Goal: Find specific page/section: Find specific page/section

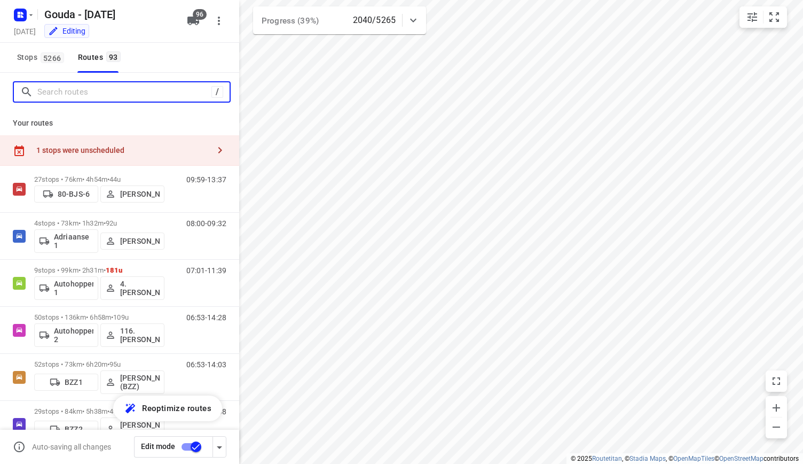
click at [77, 86] on input "Search routes" at bounding box center [124, 92] width 174 height 17
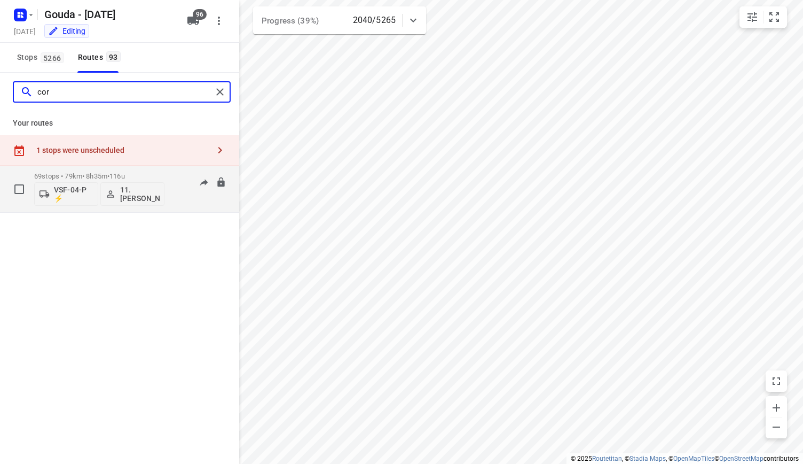
type input "cor"
click at [151, 174] on p "69 stops • 79km • 8h35m • 116u" at bounding box center [99, 176] width 130 height 8
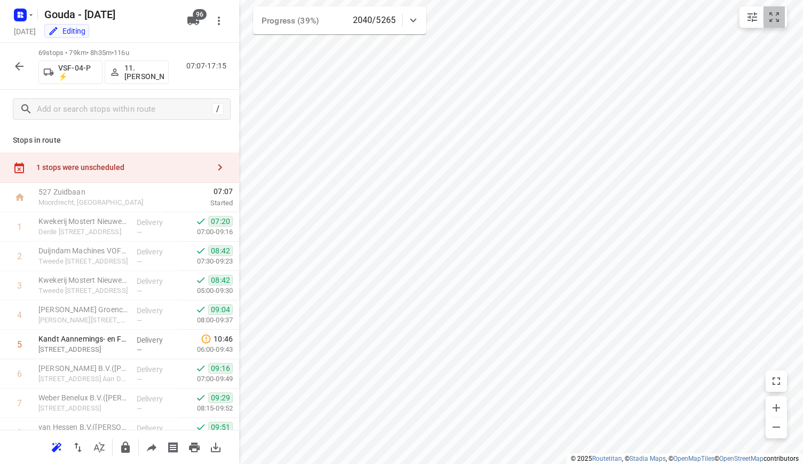
click at [773, 18] on icon "small contained button group" at bounding box center [774, 17] width 13 height 13
click at [772, 430] on icon "button" at bounding box center [776, 426] width 13 height 13
click at [780, 404] on icon "button" at bounding box center [776, 407] width 13 height 13
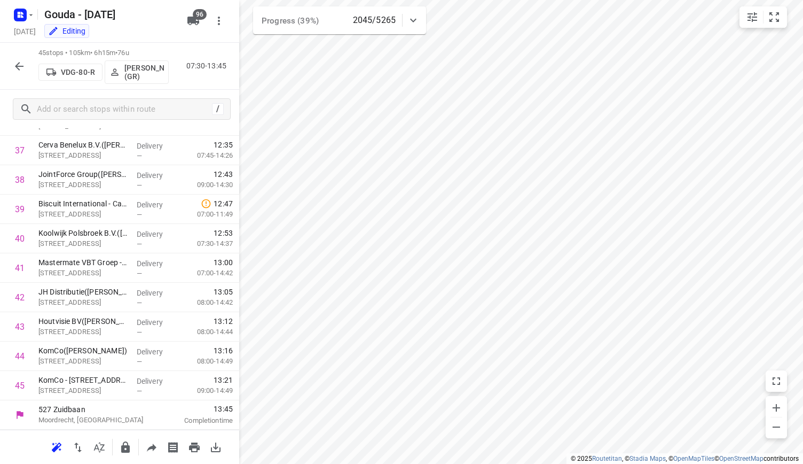
scroll to position [1133, 0]
click at [19, 70] on icon "button" at bounding box center [19, 66] width 13 height 13
click at [19, 62] on icon "button" at bounding box center [19, 66] width 9 height 9
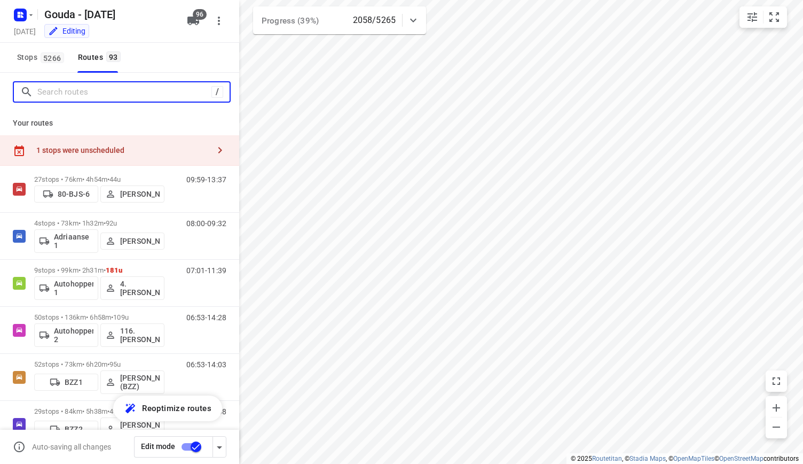
click at [120, 92] on input "Search routes" at bounding box center [124, 92] width 174 height 17
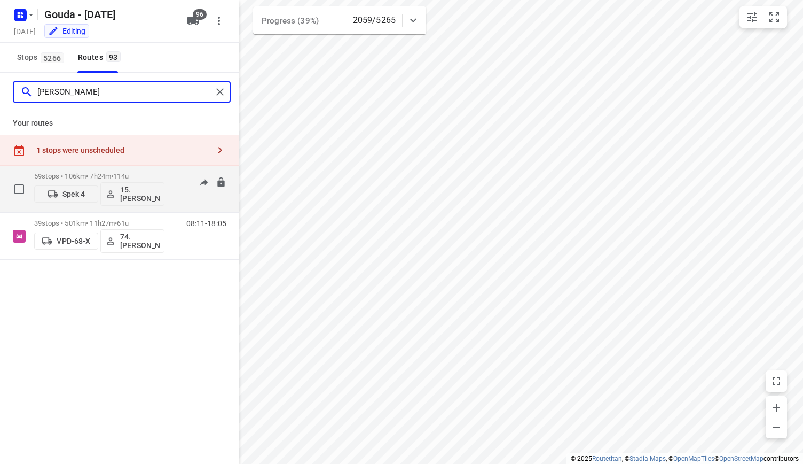
type input "[PERSON_NAME]"
click at [164, 177] on p "59 stops • 106km • 7h24m • 114u" at bounding box center [99, 176] width 130 height 8
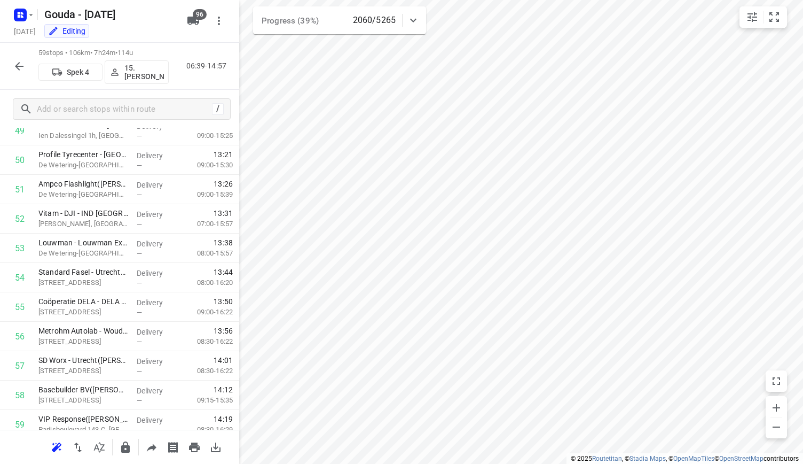
scroll to position [1492, 0]
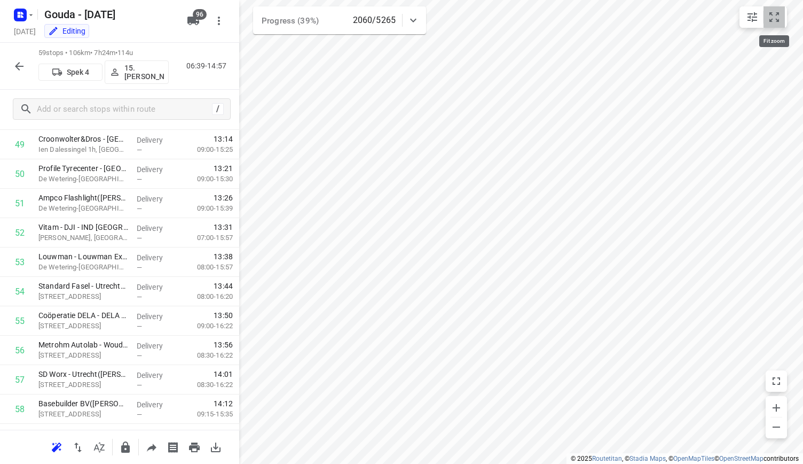
click at [771, 17] on icon "small contained button group" at bounding box center [774, 17] width 13 height 13
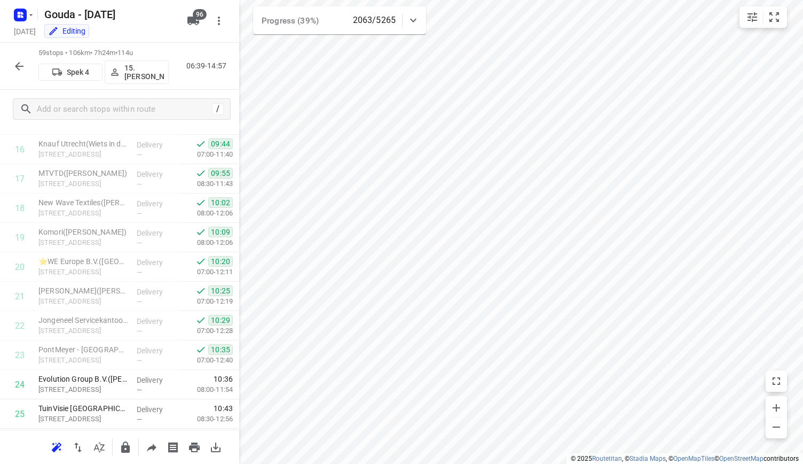
scroll to position [523, 0]
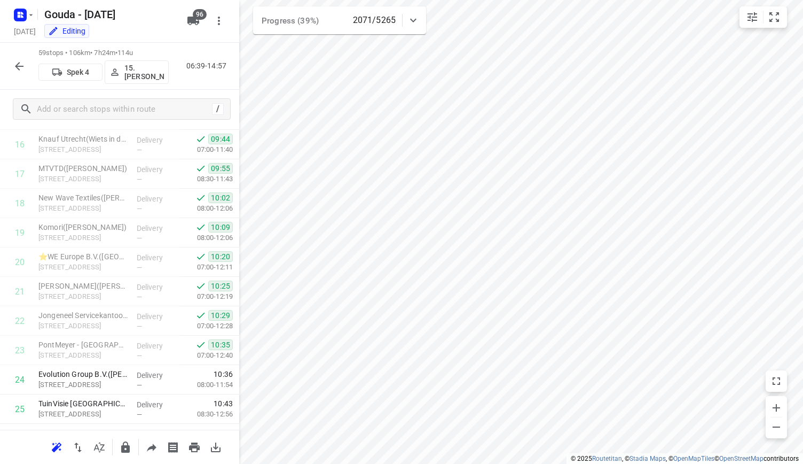
click at [29, 75] on div at bounding box center [19, 66] width 21 height 21
click at [24, 68] on icon "button" at bounding box center [19, 66] width 13 height 13
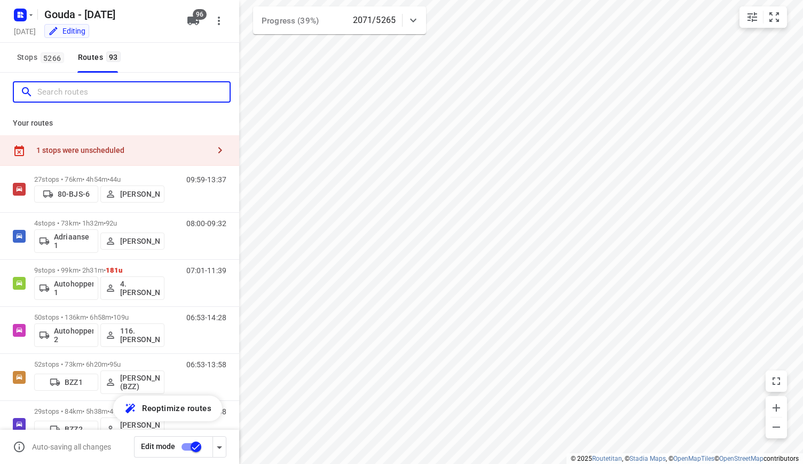
click at [92, 100] on input "Search routes" at bounding box center [133, 92] width 192 height 17
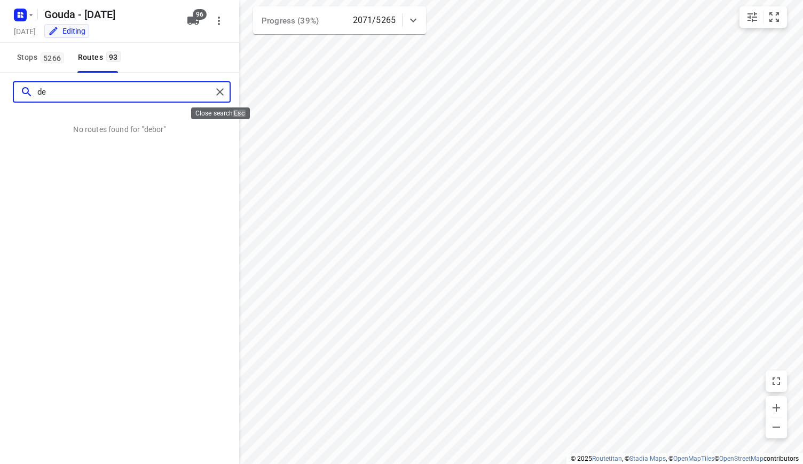
type input "d"
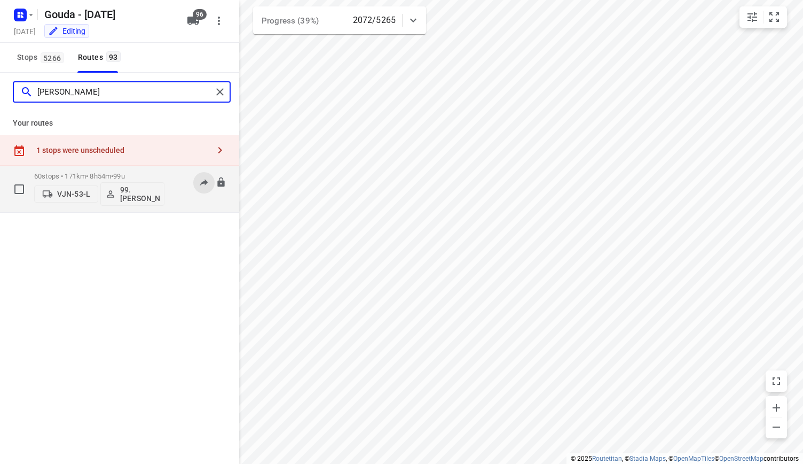
type input "[PERSON_NAME]"
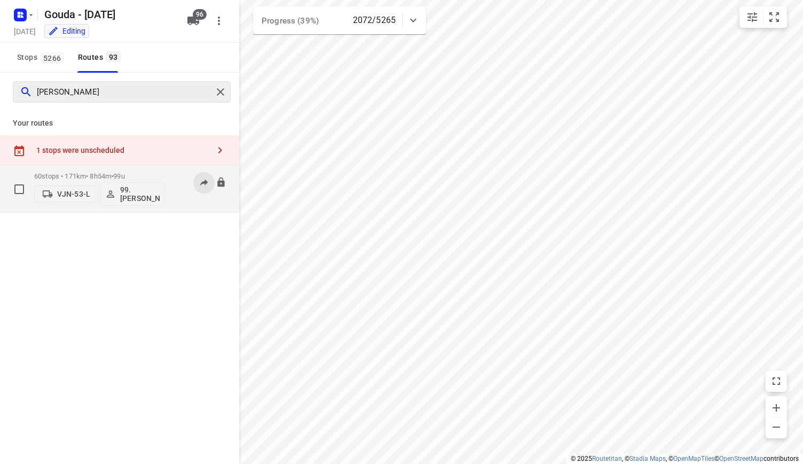
click at [198, 179] on button at bounding box center [203, 182] width 21 height 21
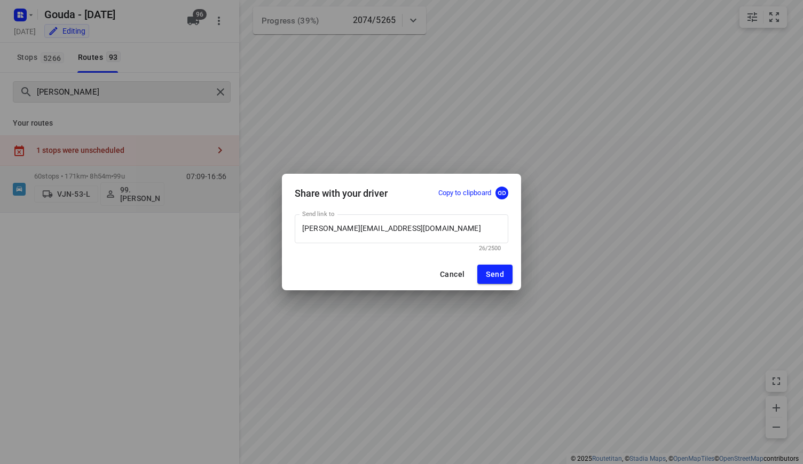
click at [445, 275] on span "Cancel" at bounding box center [452, 274] width 25 height 9
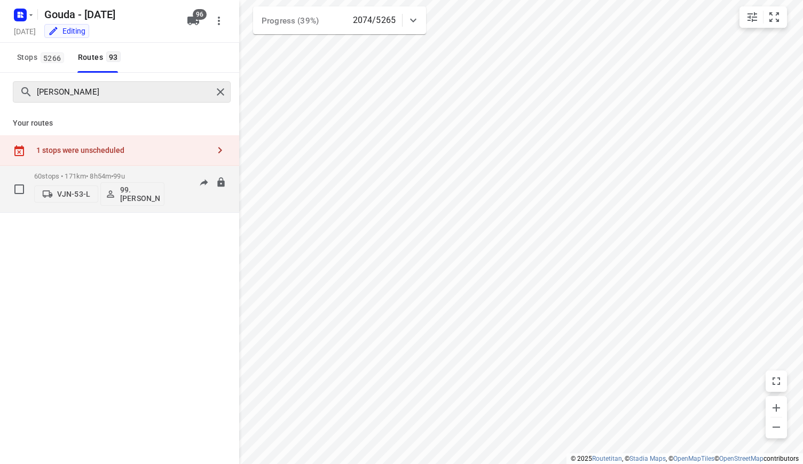
click at [153, 176] on p "60 stops • 171km • 8h54m • 99u" at bounding box center [99, 176] width 130 height 8
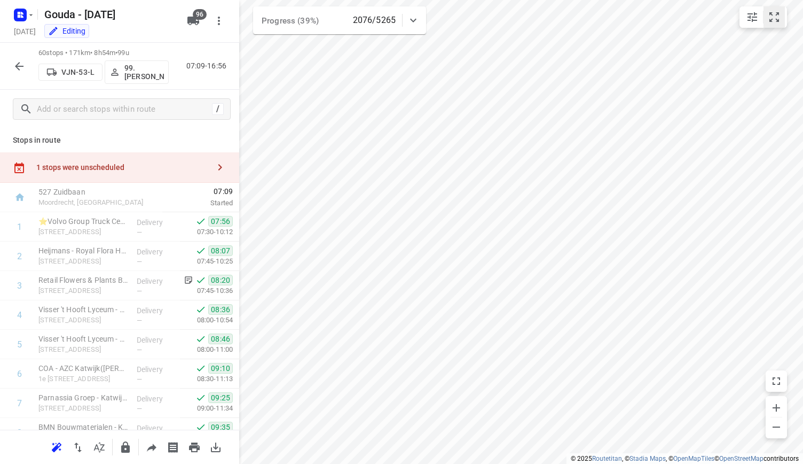
click at [778, 20] on icon "small contained button group" at bounding box center [775, 17] width 10 height 10
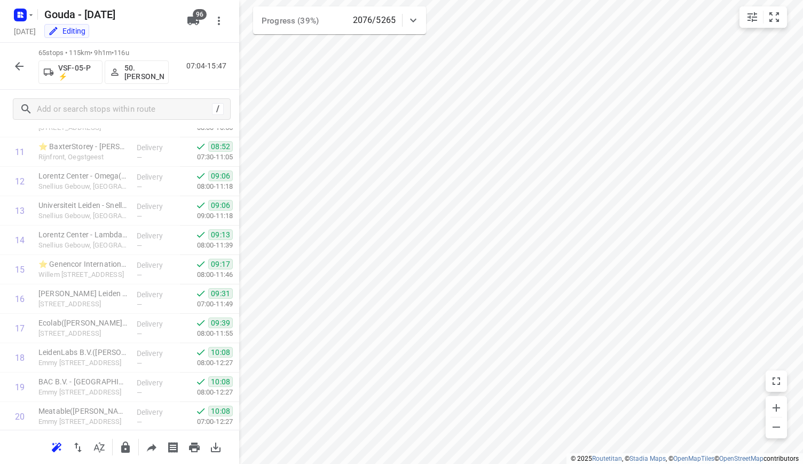
scroll to position [279, 0]
click at [25, 72] on button "button" at bounding box center [19, 66] width 21 height 21
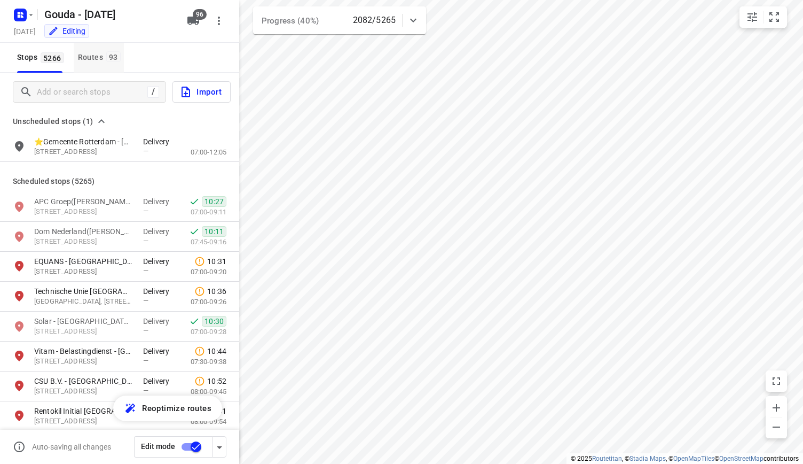
click at [91, 58] on div "Routes 93" at bounding box center [101, 57] width 46 height 13
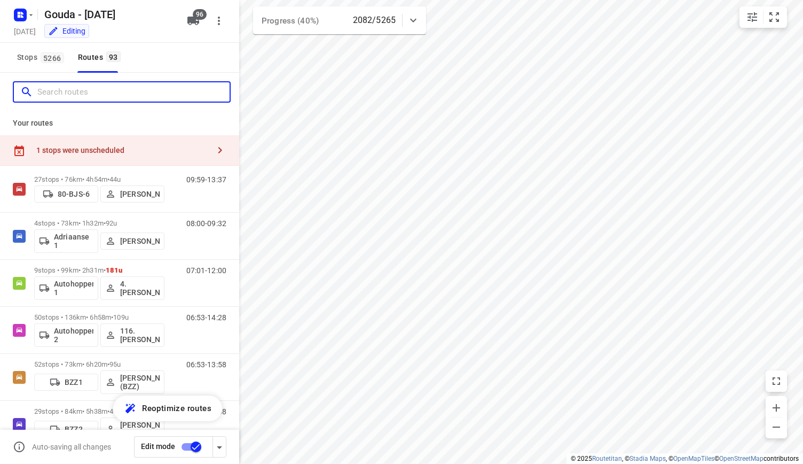
click at [88, 86] on input "Search routes" at bounding box center [133, 92] width 192 height 17
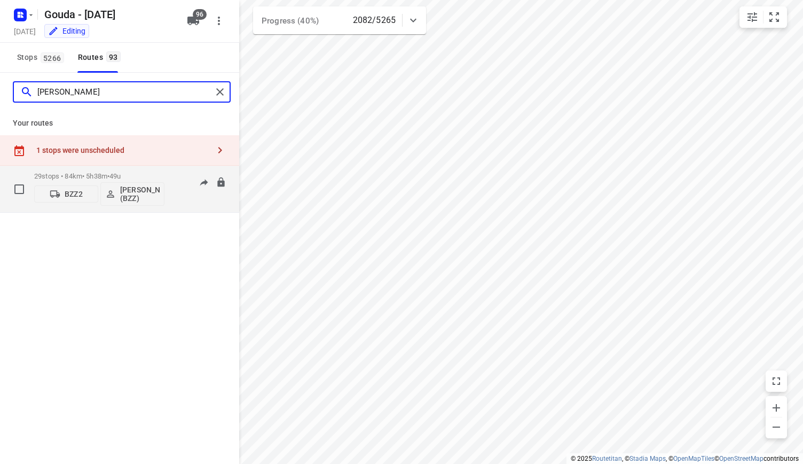
type input "[PERSON_NAME]"
click at [98, 175] on p "29 stops • 84km • 5h38m • 49u" at bounding box center [99, 176] width 130 height 8
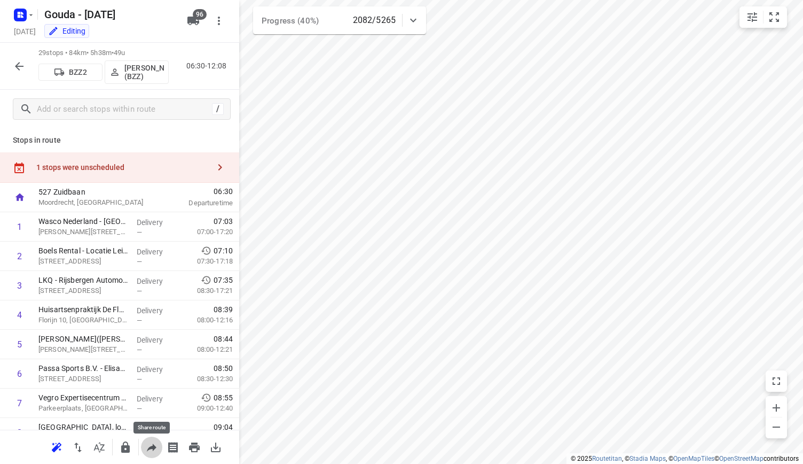
click at [153, 441] on icon "button" at bounding box center [151, 447] width 13 height 13
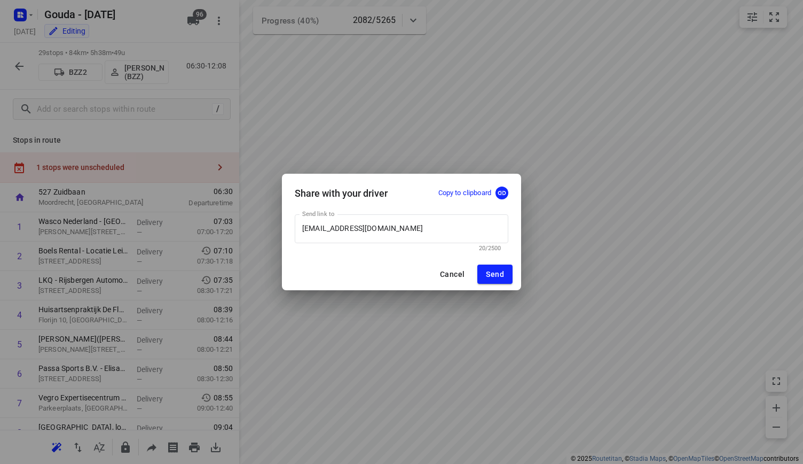
click at [462, 188] on p "Copy to clipboard" at bounding box center [465, 193] width 53 height 10
click at [455, 267] on button "Cancel" at bounding box center [453, 273] width 42 height 19
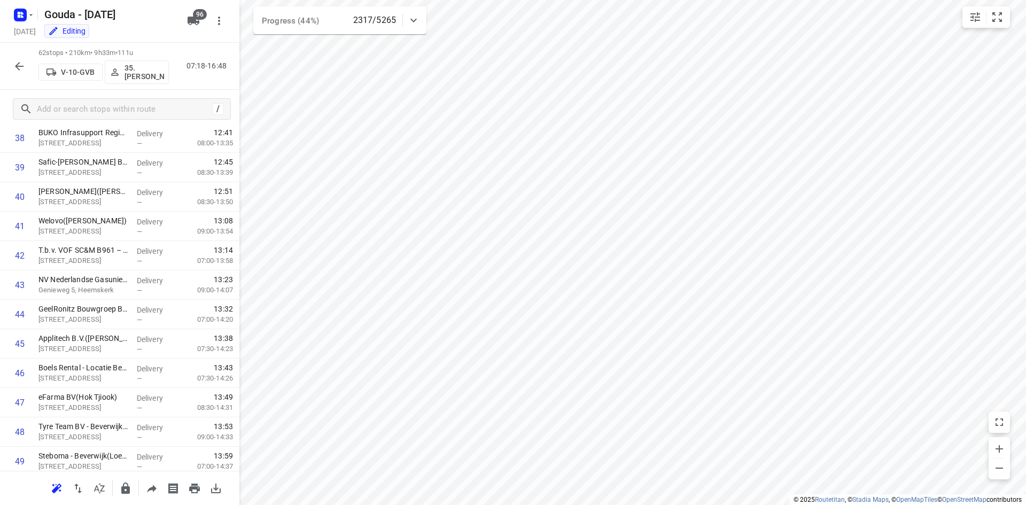
scroll to position [1592, 0]
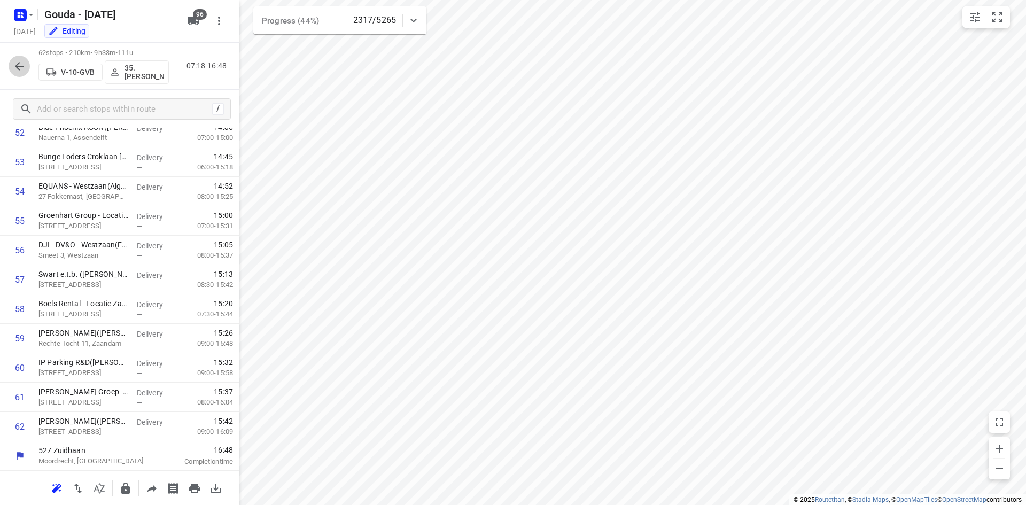
click at [24, 66] on icon "button" at bounding box center [19, 66] width 9 height 9
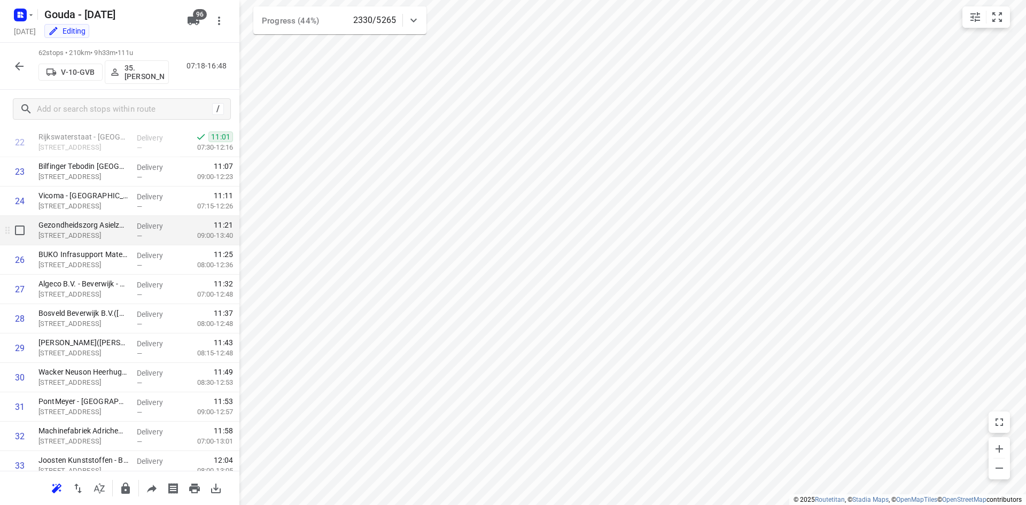
scroll to position [685, 0]
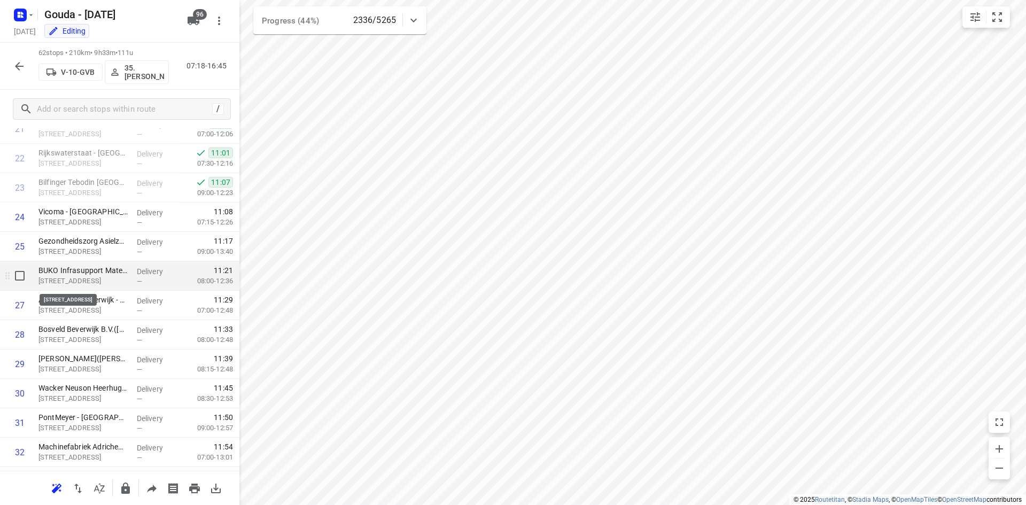
click at [100, 277] on p "[STREET_ADDRESS]" at bounding box center [83, 281] width 90 height 11
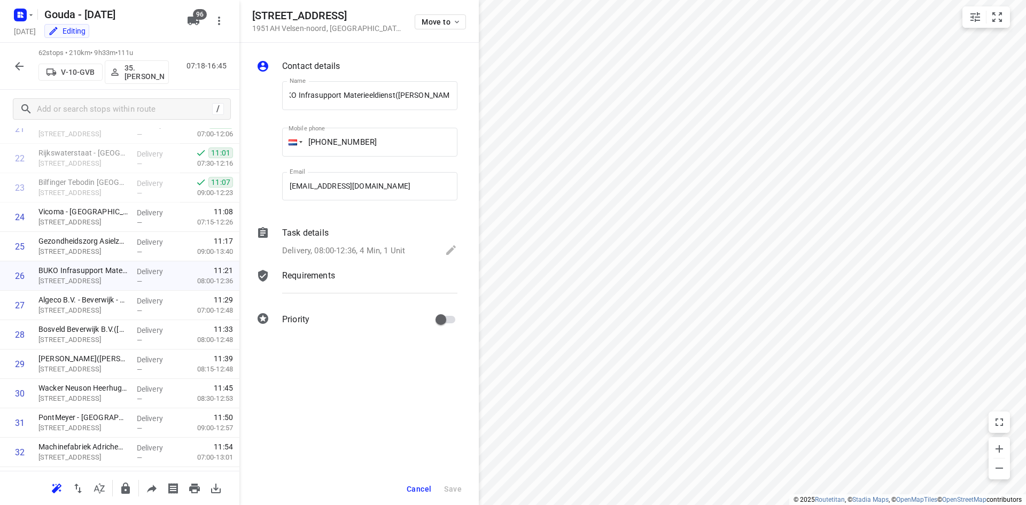
scroll to position [0, 0]
drag, startPoint x: 389, startPoint y: 30, endPoint x: 249, endPoint y: 10, distance: 141.0
click at [249, 10] on div "[STREET_ADDRESS] Move to" at bounding box center [358, 21] width 239 height 43
copy div "[STREET_ADDRESS]"
click at [416, 463] on button "Cancel" at bounding box center [418, 488] width 33 height 19
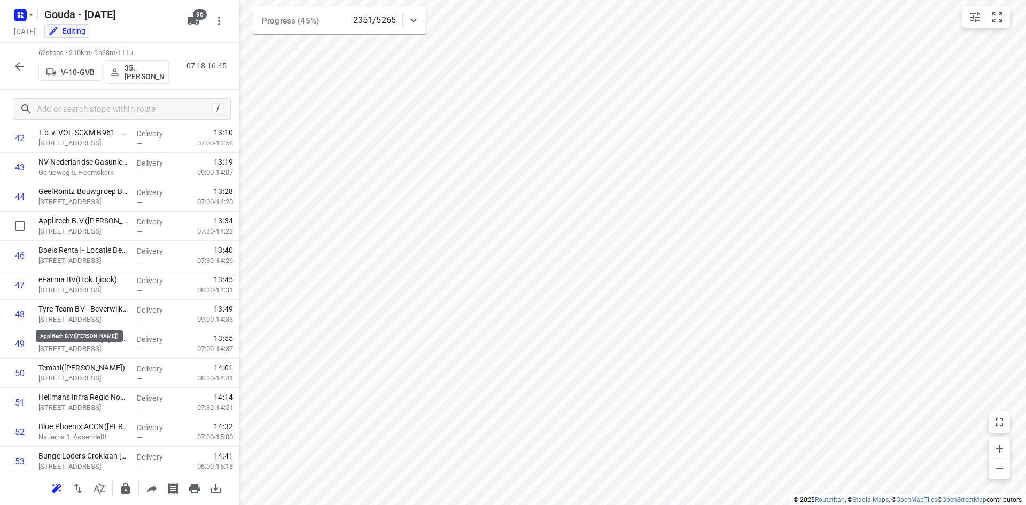
scroll to position [1326, 0]
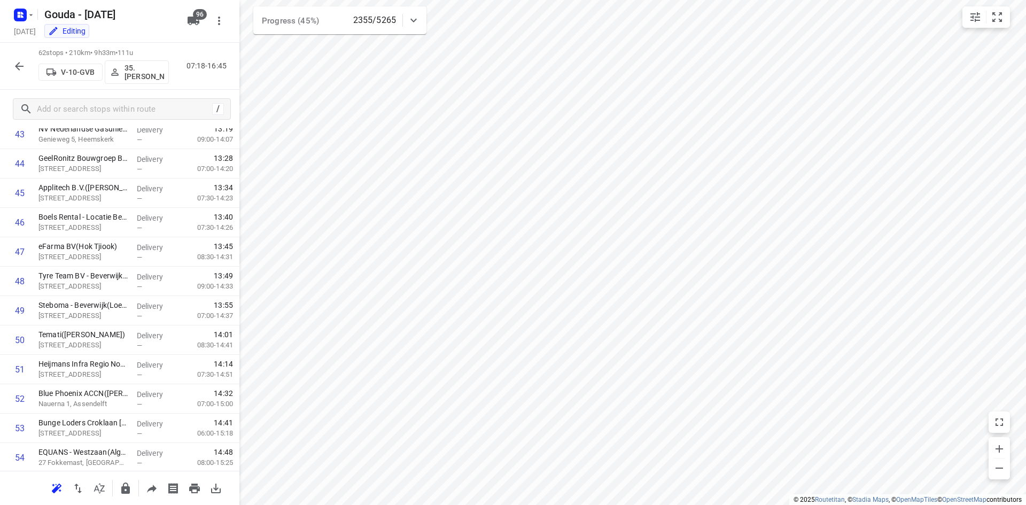
click at [22, 64] on icon "button" at bounding box center [19, 66] width 13 height 13
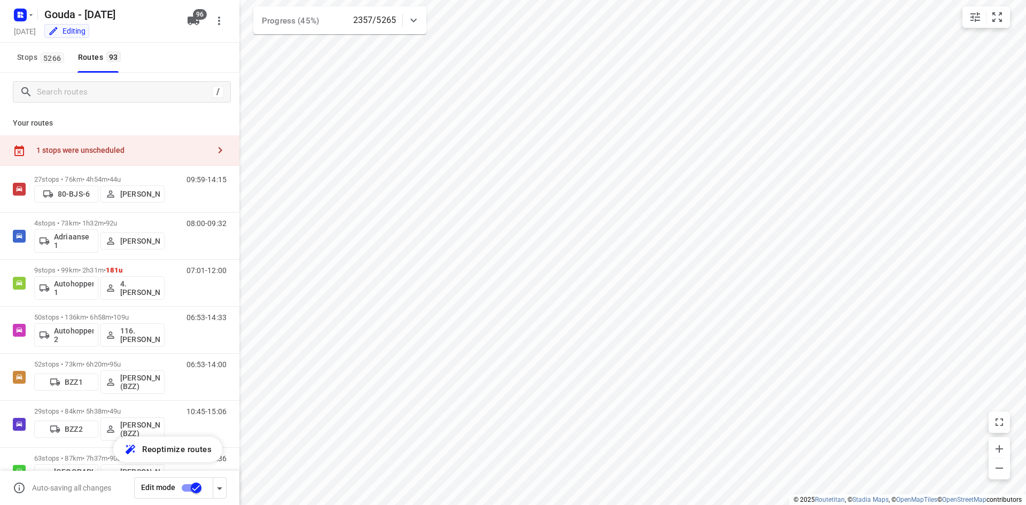
click at [192, 19] on icon "button" at bounding box center [193, 21] width 12 height 9
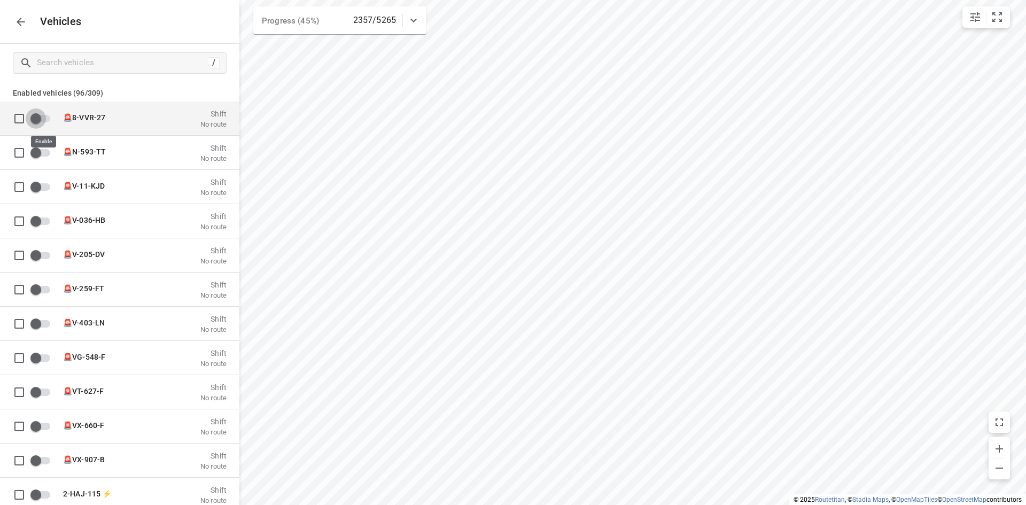
click at [40, 116] on input "grid" at bounding box center [35, 118] width 61 height 20
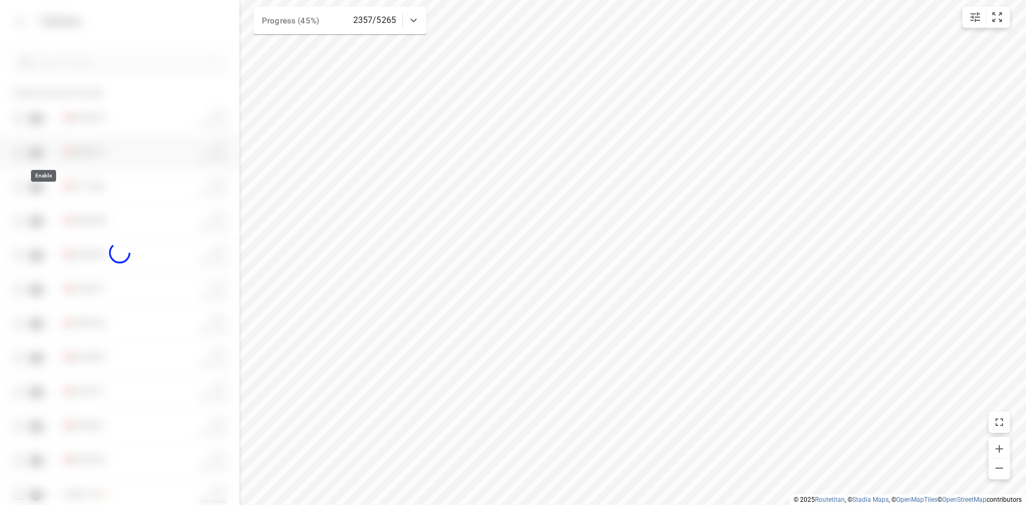
checkbox input "true"
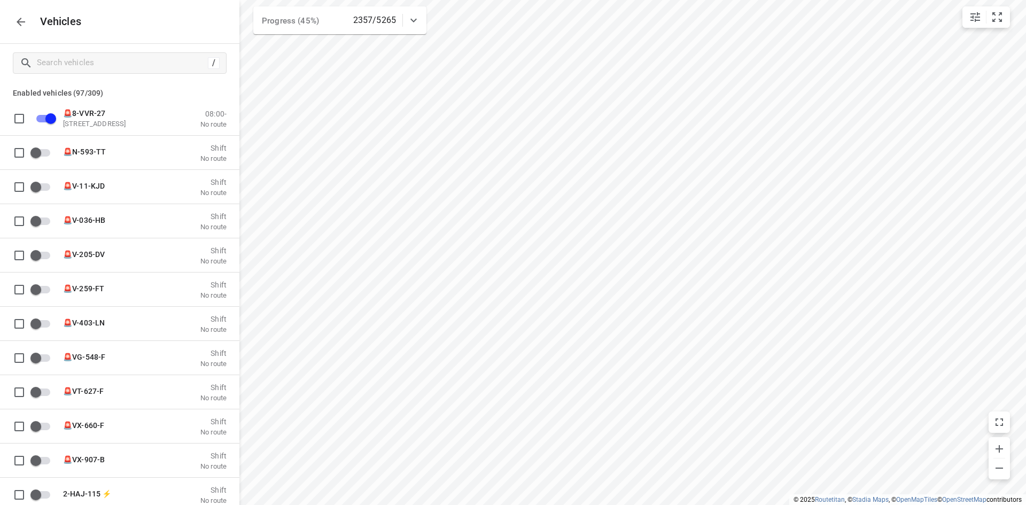
click at [22, 18] on icon "button" at bounding box center [20, 21] width 13 height 13
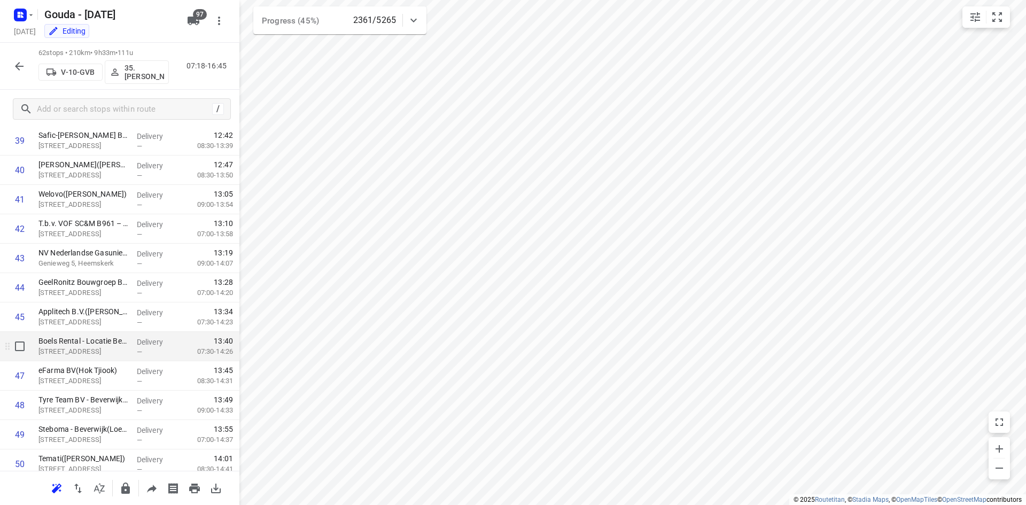
scroll to position [1218, 0]
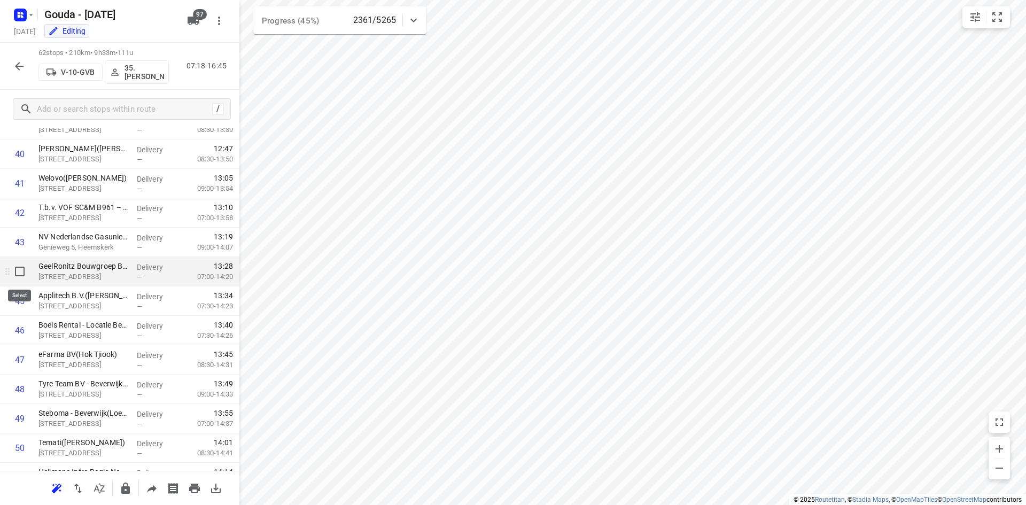
click at [24, 271] on input "checkbox" at bounding box center [19, 271] width 21 height 21
checkbox input "true"
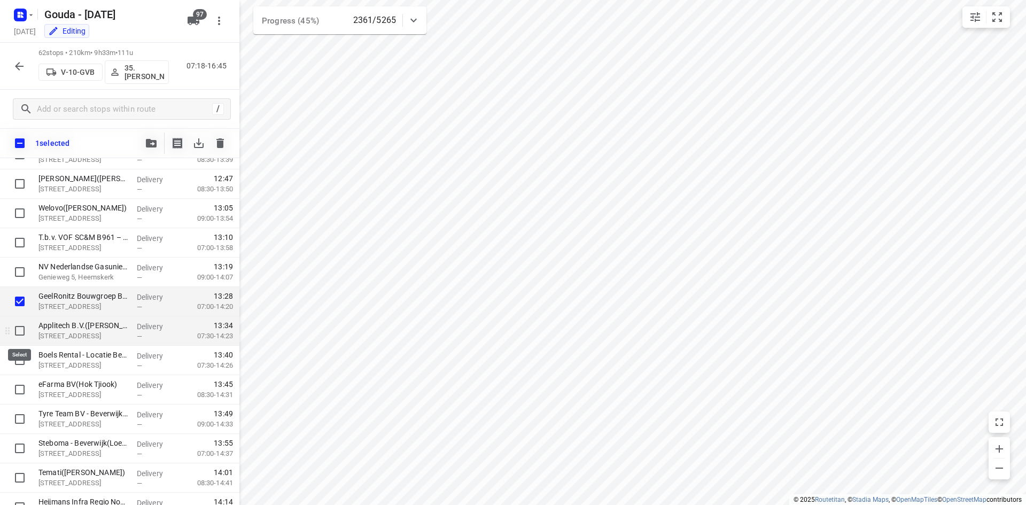
click at [19, 328] on input "checkbox" at bounding box center [19, 330] width 21 height 21
checkbox input "true"
click at [18, 355] on input "checkbox" at bounding box center [19, 359] width 21 height 21
checkbox input "true"
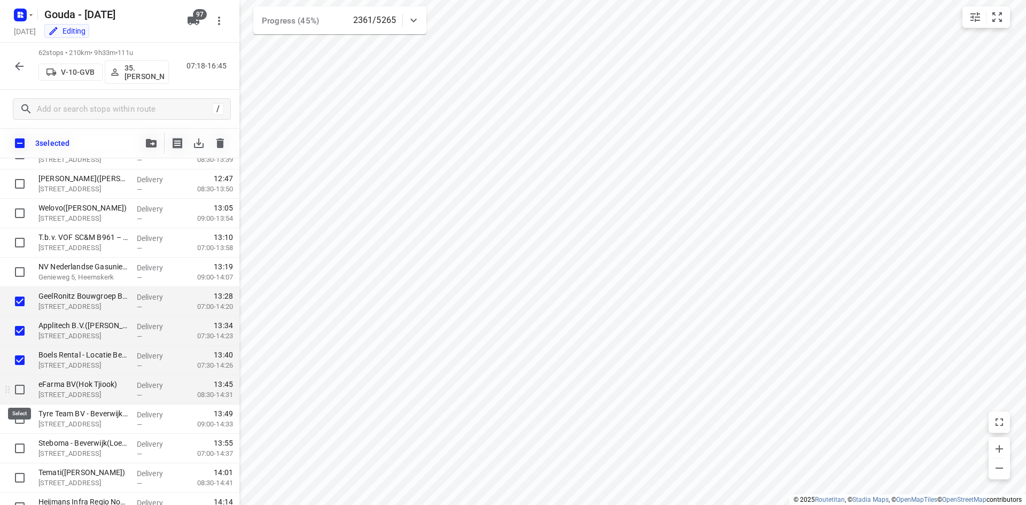
click at [15, 390] on input "checkbox" at bounding box center [19, 389] width 21 height 21
checkbox input "true"
click at [23, 414] on input "checkbox" at bounding box center [19, 418] width 21 height 21
checkbox input "true"
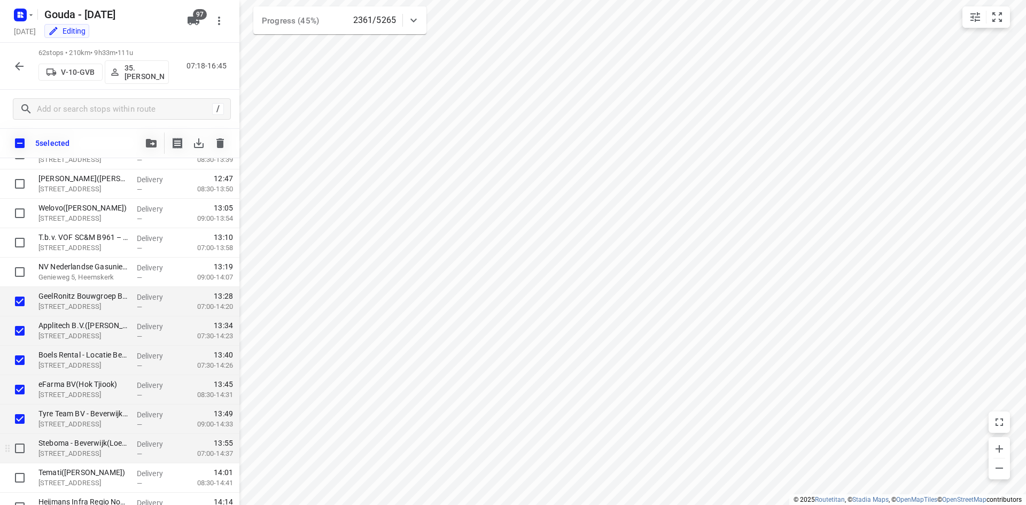
click at [22, 436] on div at bounding box center [17, 448] width 34 height 29
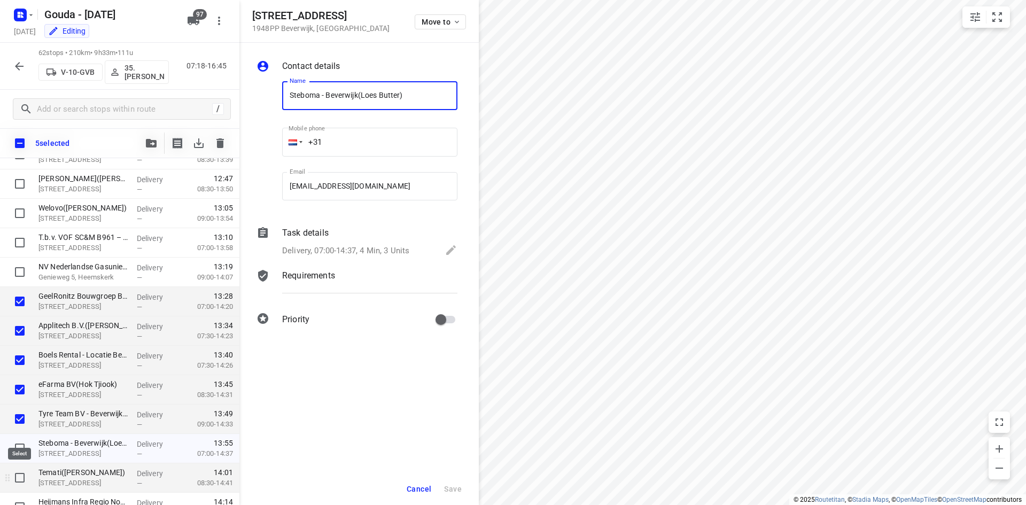
click at [21, 463] on input "checkbox" at bounding box center [19, 477] width 21 height 21
checkbox input "true"
click at [24, 450] on input "checkbox" at bounding box center [19, 447] width 21 height 21
checkbox input "true"
click at [154, 142] on icon "button" at bounding box center [151, 143] width 11 height 9
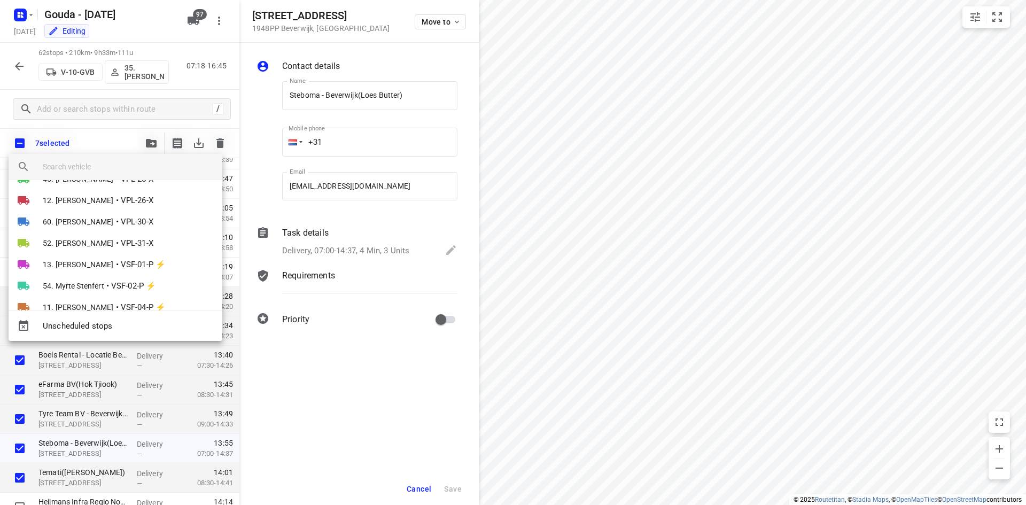
scroll to position [0, 0]
click at [153, 167] on input "search vehicle" at bounding box center [128, 167] width 171 height 16
type input "pas"
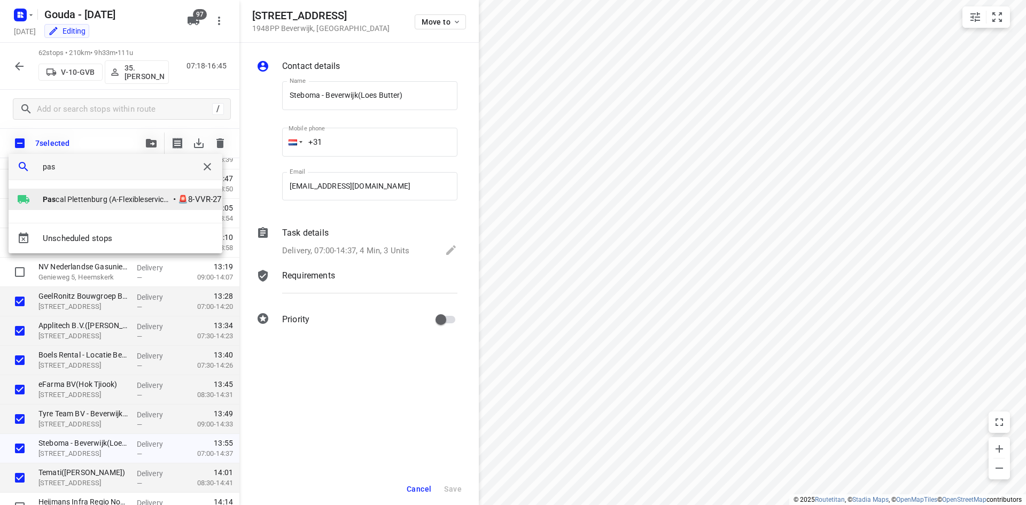
click at [148, 203] on span "Pas cal Plettenburg (A-Flexibleservice - Best - ZZP)" at bounding box center [107, 199] width 128 height 11
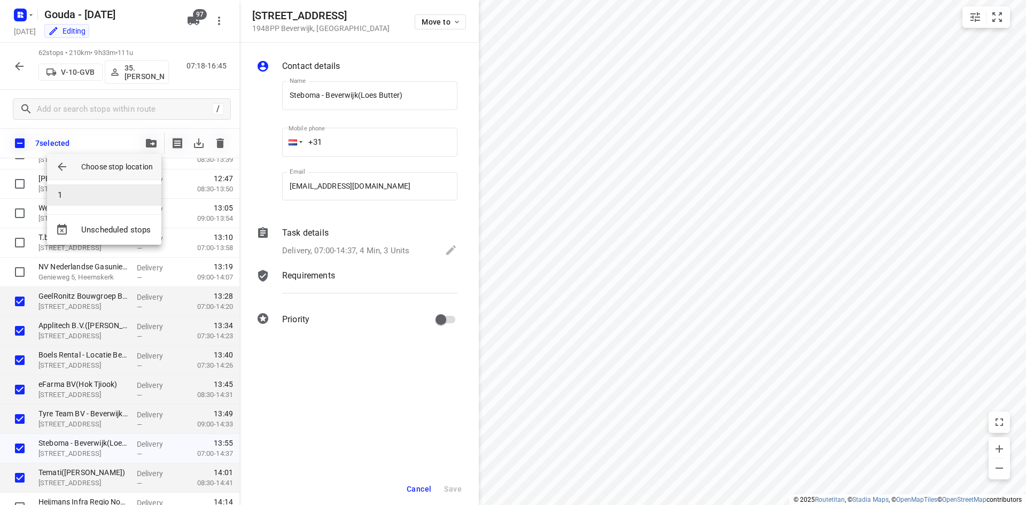
click at [107, 197] on li "1" at bounding box center [104, 194] width 114 height 21
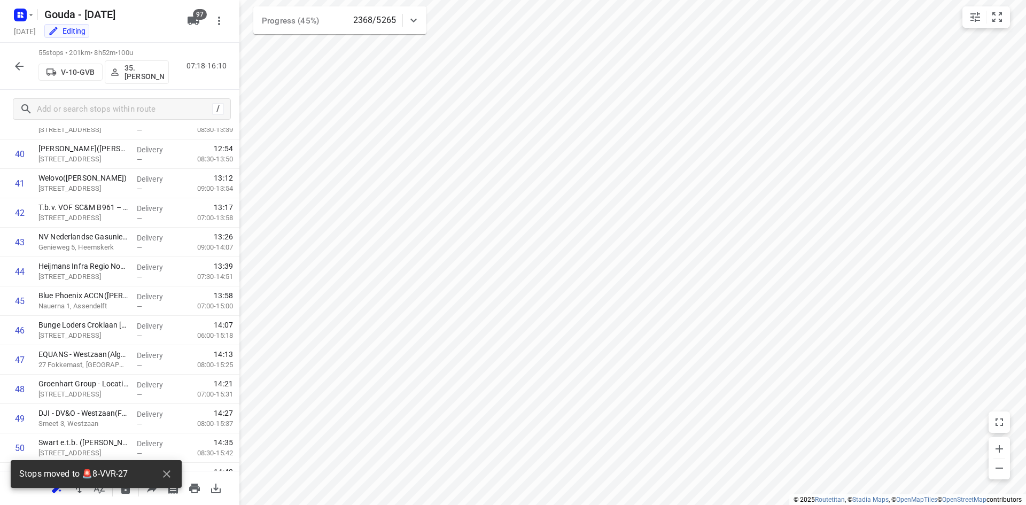
click at [21, 60] on icon "button" at bounding box center [19, 66] width 13 height 13
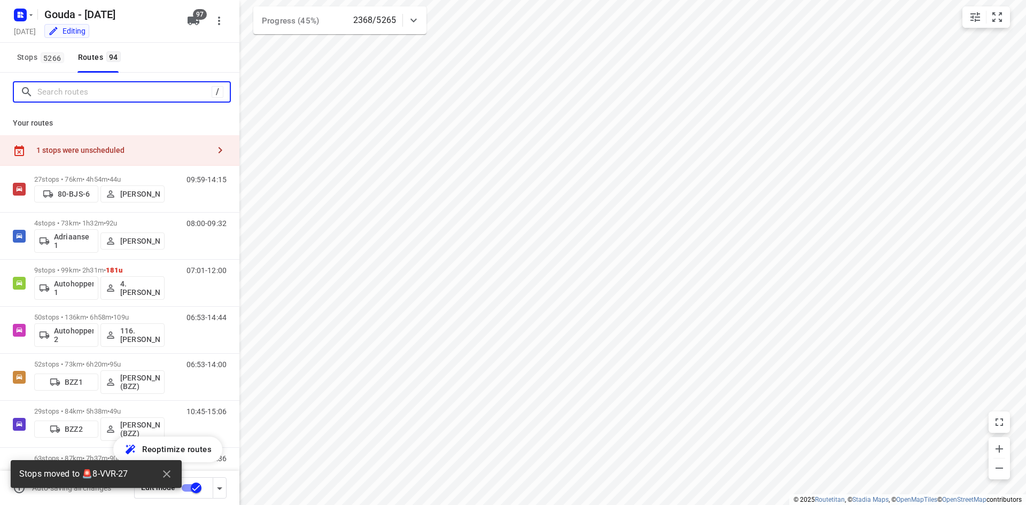
click at [117, 96] on input "Search routes" at bounding box center [124, 92] width 174 height 17
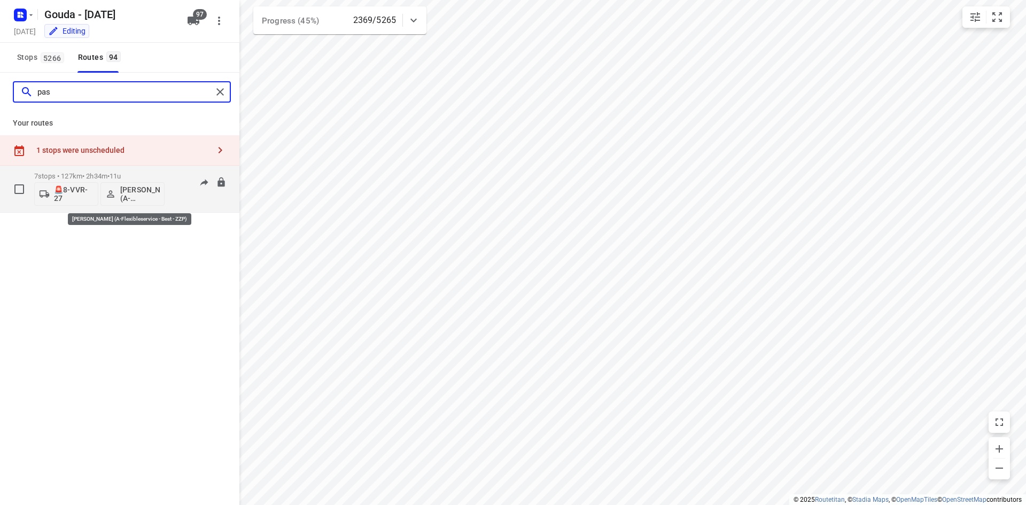
type input "pas"
click at [153, 198] on p "[PERSON_NAME] (A-Flexibleservice - Best - ZZP)" at bounding box center [140, 193] width 40 height 17
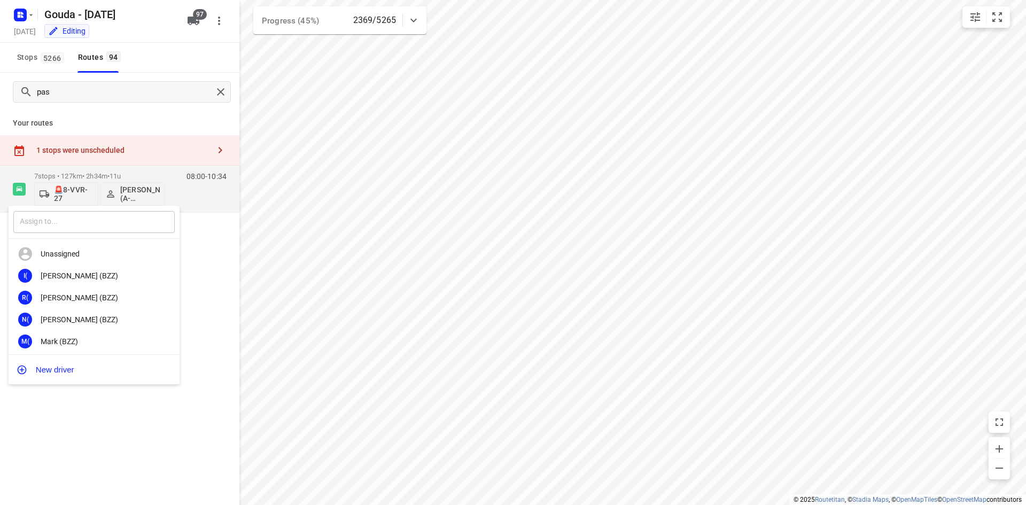
click at [82, 216] on input "text" at bounding box center [93, 222] width 161 height 22
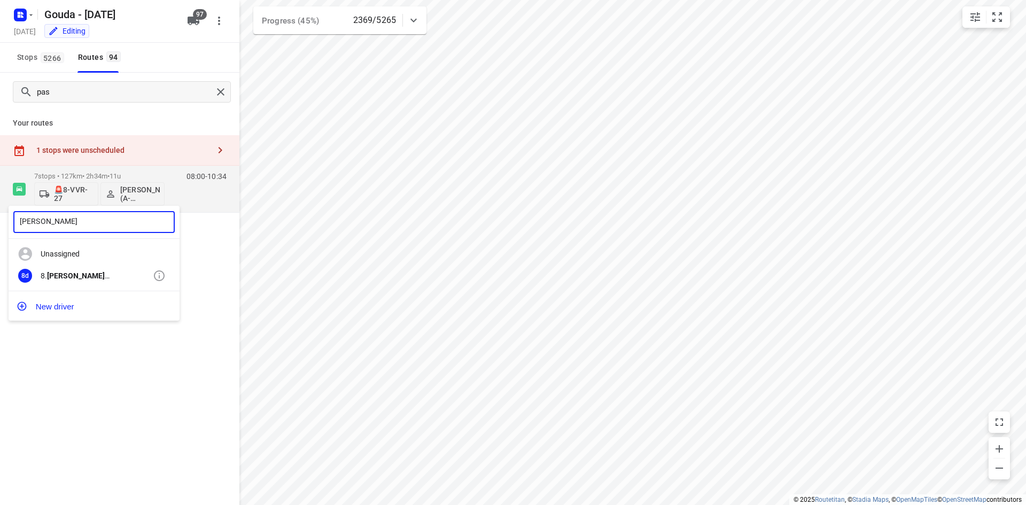
type input "[PERSON_NAME]"
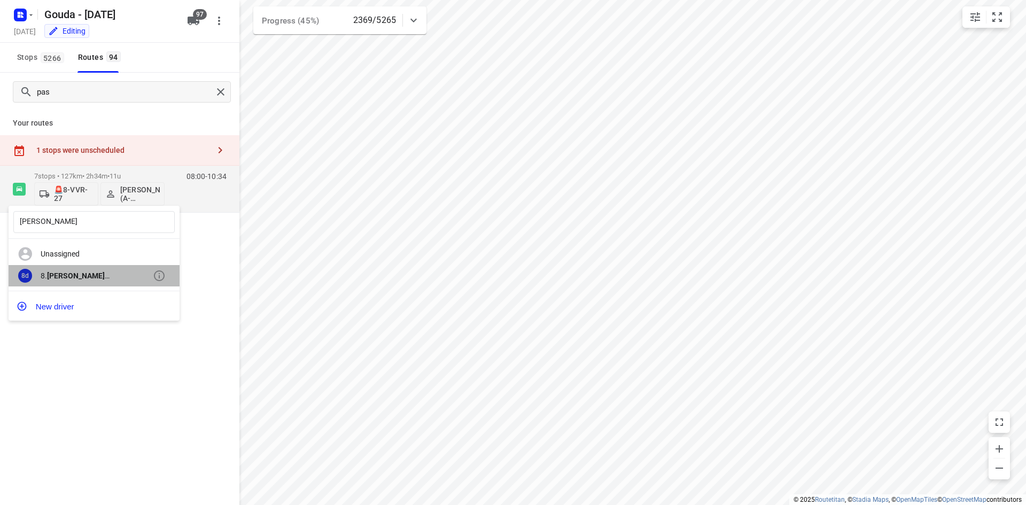
click at [96, 277] on div "8. [PERSON_NAME]" at bounding box center [97, 275] width 112 height 9
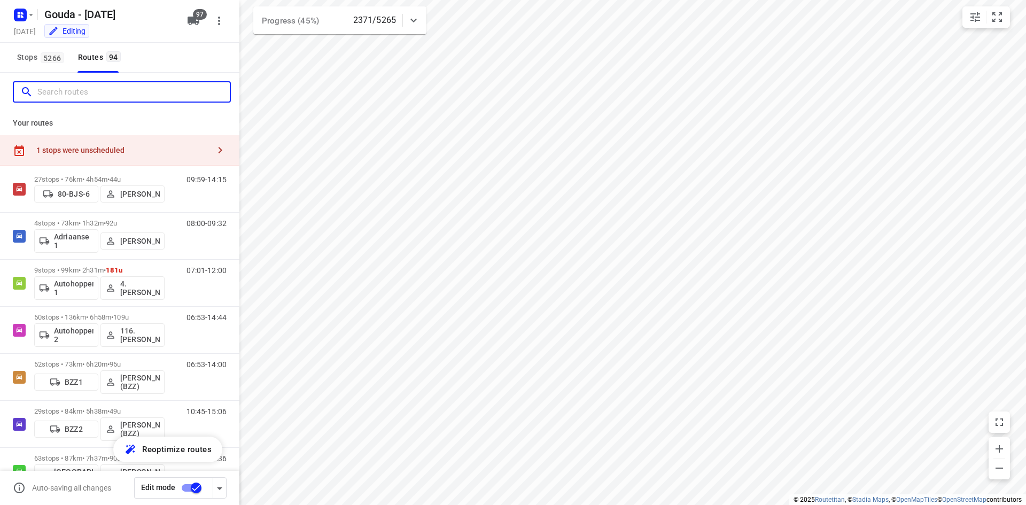
click at [142, 88] on input "Search routes" at bounding box center [133, 92] width 192 height 17
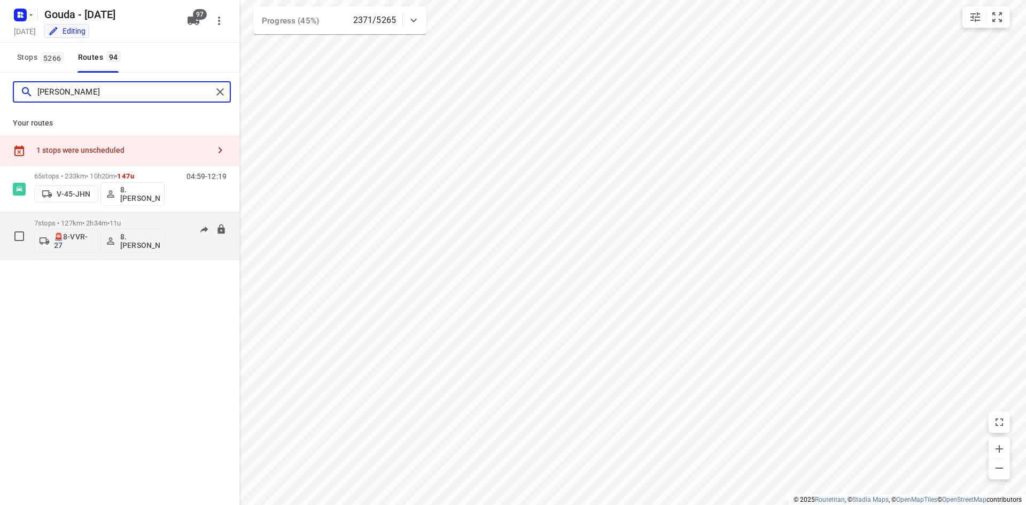
type input "[PERSON_NAME]"
click at [175, 222] on div "08:00-10:34" at bounding box center [199, 238] width 53 height 39
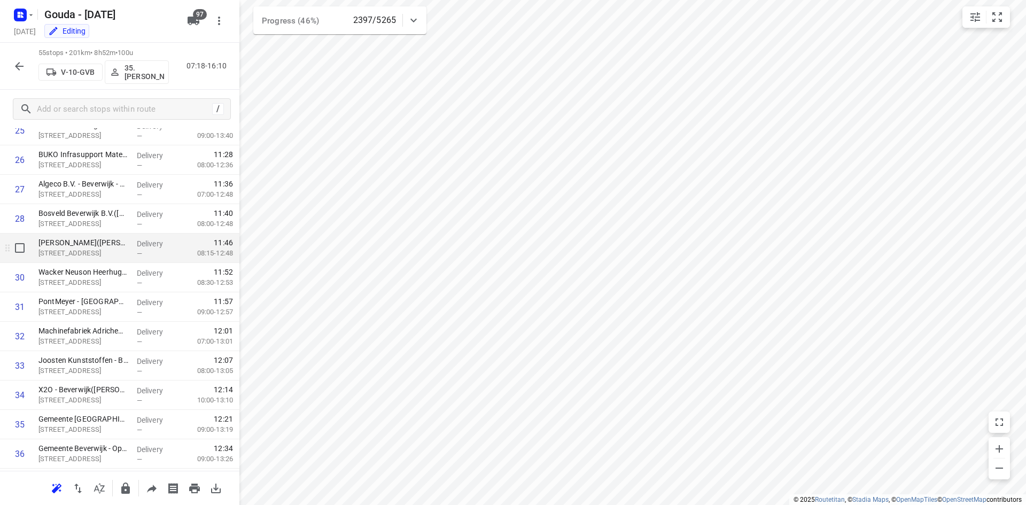
scroll to position [694, 0]
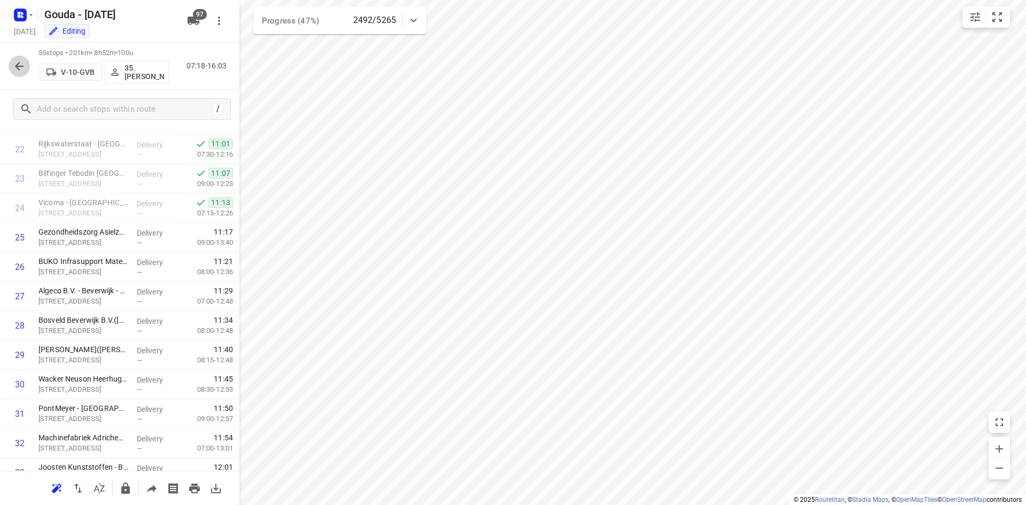
click at [23, 66] on icon "button" at bounding box center [19, 66] width 9 height 9
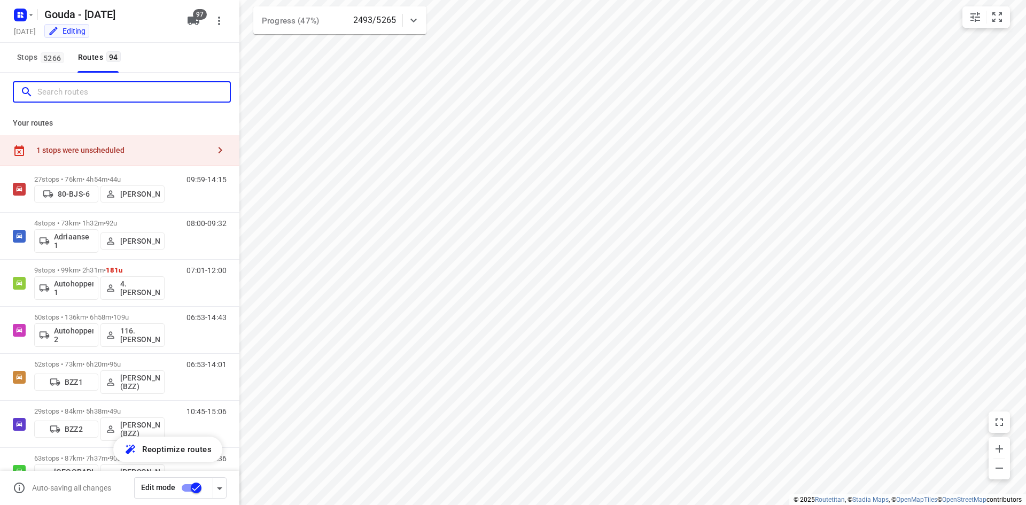
click at [109, 89] on input "Search routes" at bounding box center [133, 92] width 192 height 17
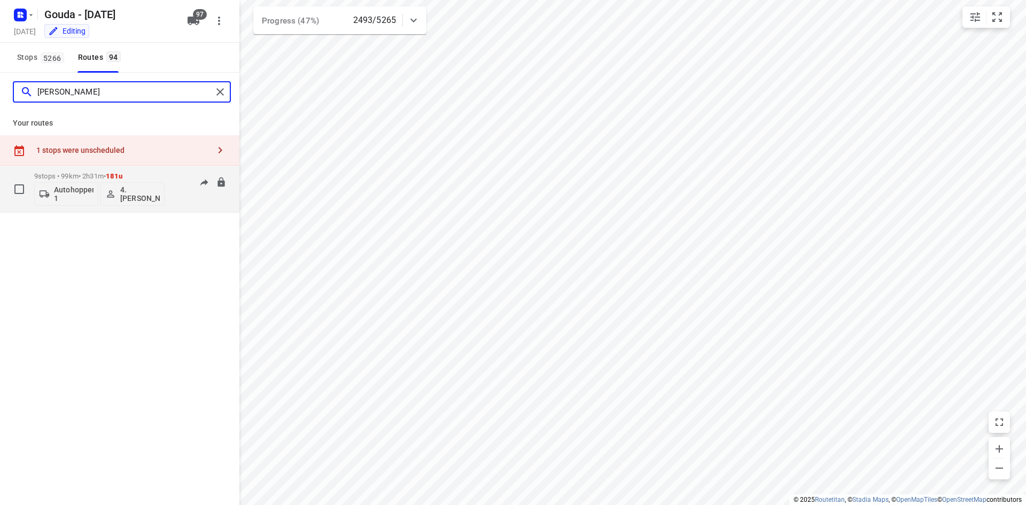
type input "[PERSON_NAME]"
click at [135, 170] on div "9 stops • 99km • 2h31m • 181u Autohopper 1 4. [PERSON_NAME]" at bounding box center [99, 189] width 130 height 44
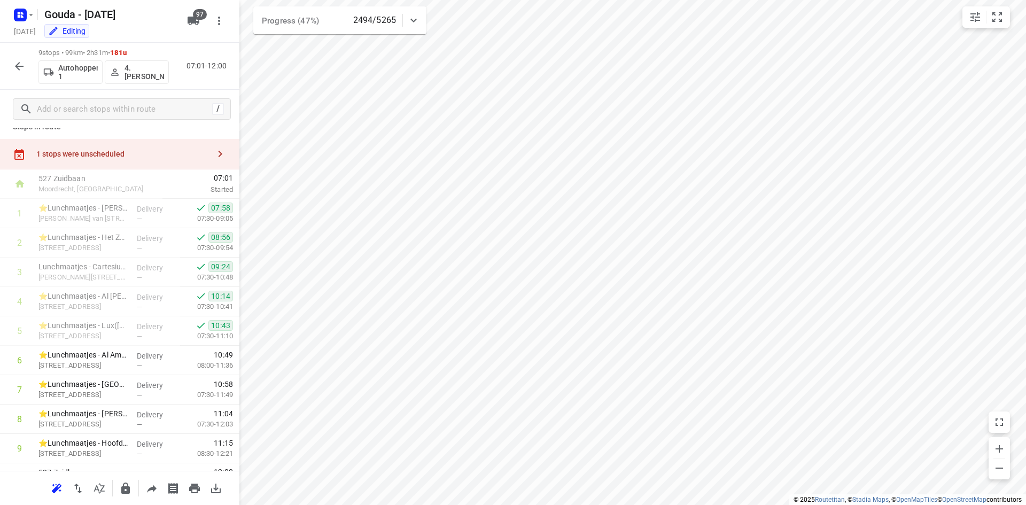
scroll to position [17, 0]
click at [22, 66] on icon "button" at bounding box center [19, 66] width 9 height 9
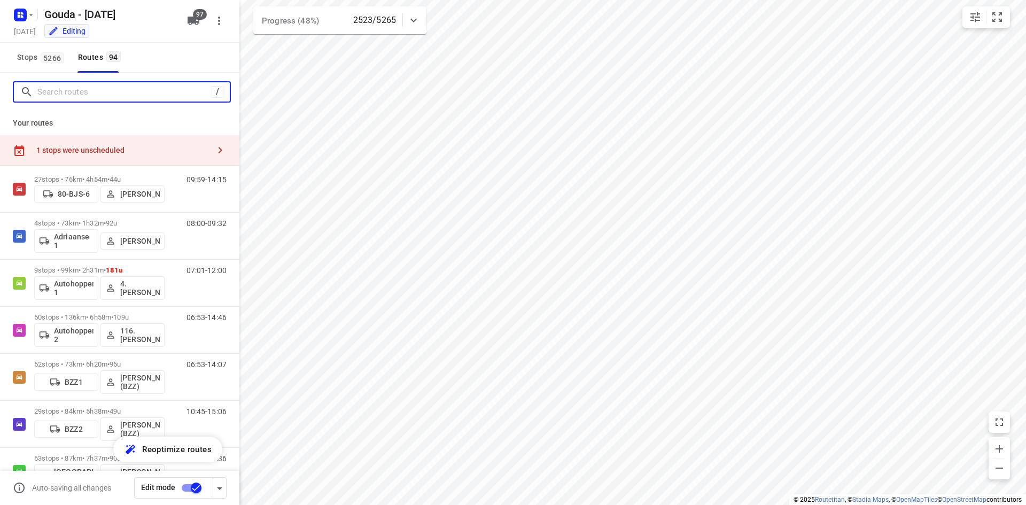
click at [82, 89] on input "Search routes" at bounding box center [124, 92] width 174 height 17
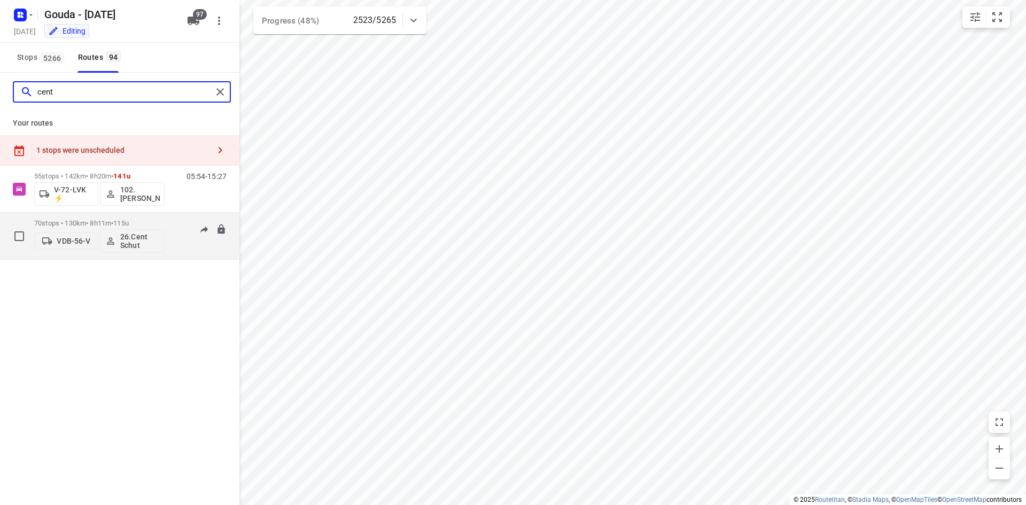
type input "cent"
click at [129, 225] on span "115u" at bounding box center [120, 223] width 15 height 8
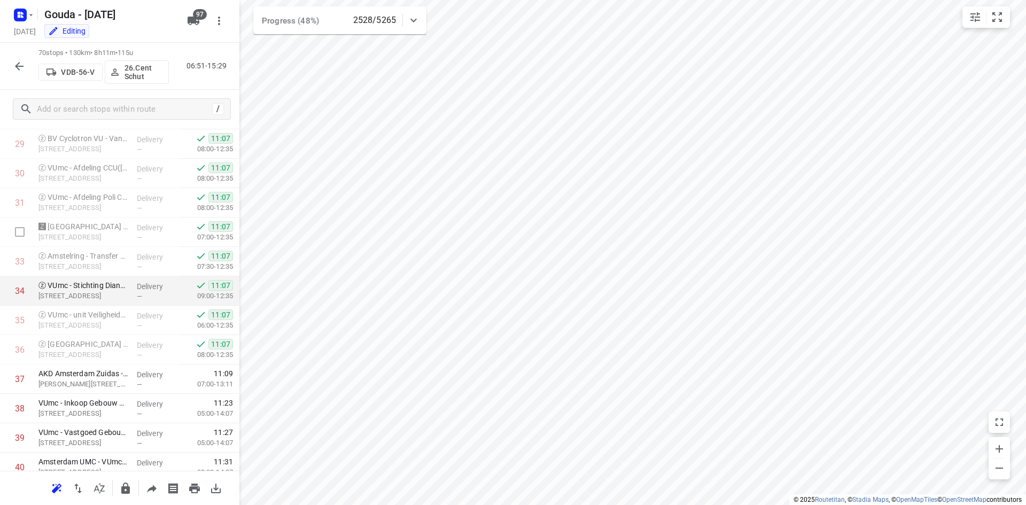
scroll to position [1015, 0]
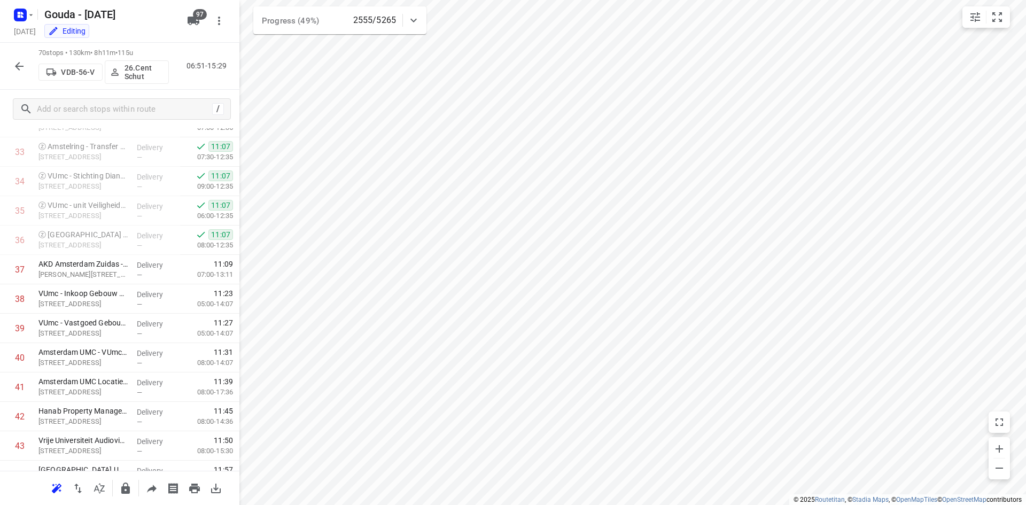
click at [12, 70] on button "button" at bounding box center [19, 66] width 21 height 21
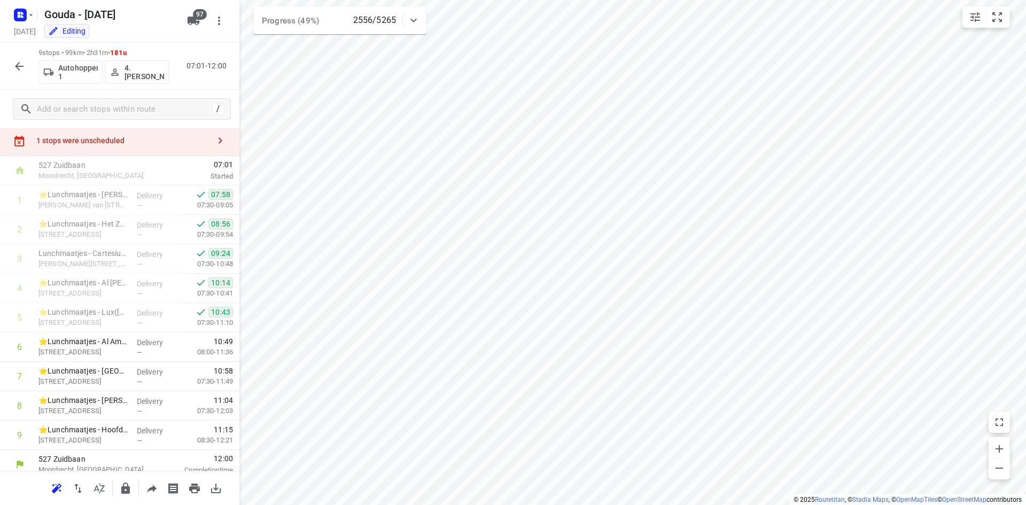
scroll to position [35, 0]
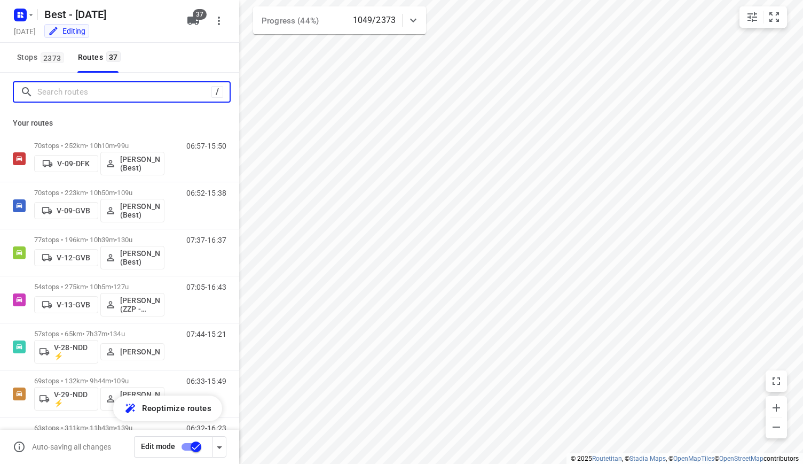
click at [125, 93] on input "Search routes" at bounding box center [124, 92] width 174 height 17
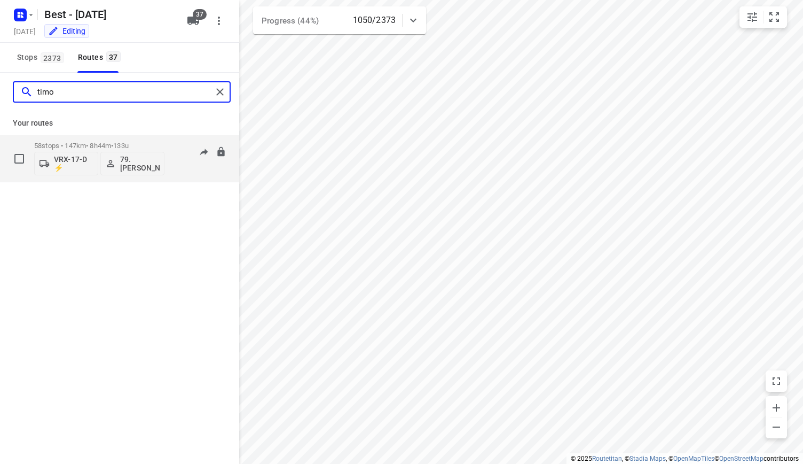
type input "timo"
click at [141, 141] on div "58 stops • 147km • 8h44m • 133u VRX-17-D ⚡ 79. Timo van Deuren" at bounding box center [99, 158] width 130 height 44
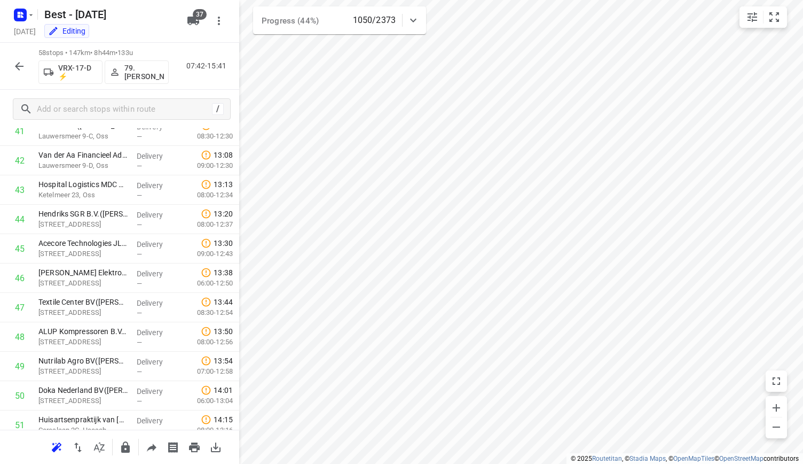
scroll to position [1485, 0]
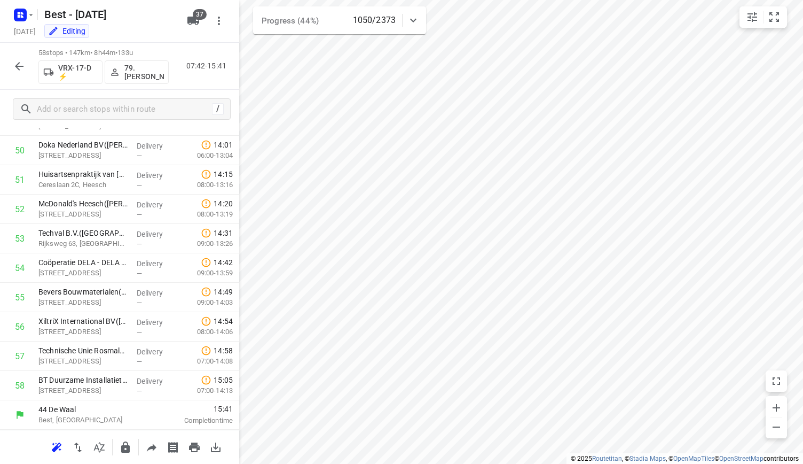
click at [11, 60] on button "button" at bounding box center [19, 66] width 21 height 21
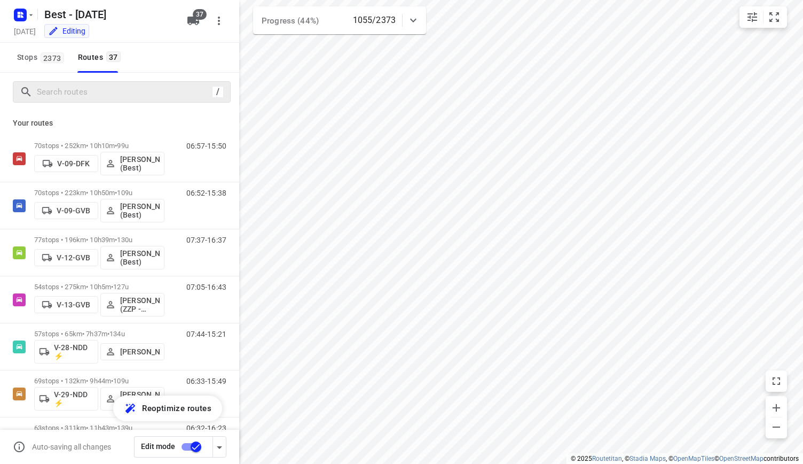
click at [70, 83] on div "/" at bounding box center [122, 91] width 218 height 21
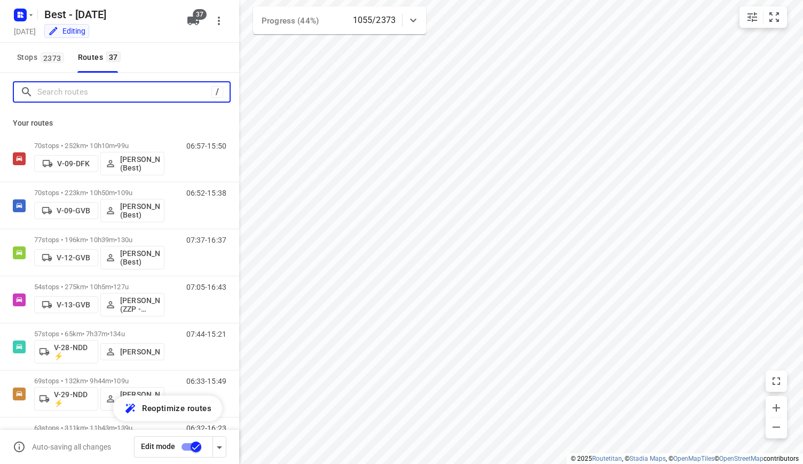
click at [72, 98] on input "Search routes" at bounding box center [124, 92] width 174 height 17
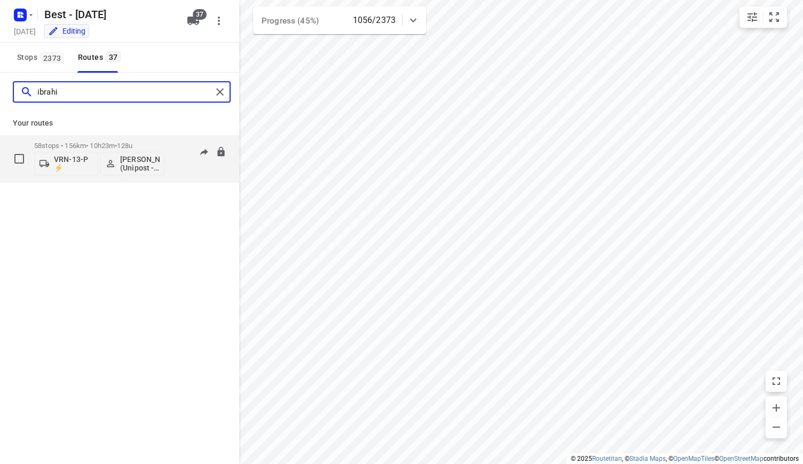
type input "ibrahi"
click at [172, 148] on div "58 stops • 156km • 10h23m • 128u VRN-13-P ⚡ Ibrahim Alobaid (Unipost - ZZP - Be…" at bounding box center [136, 158] width 205 height 44
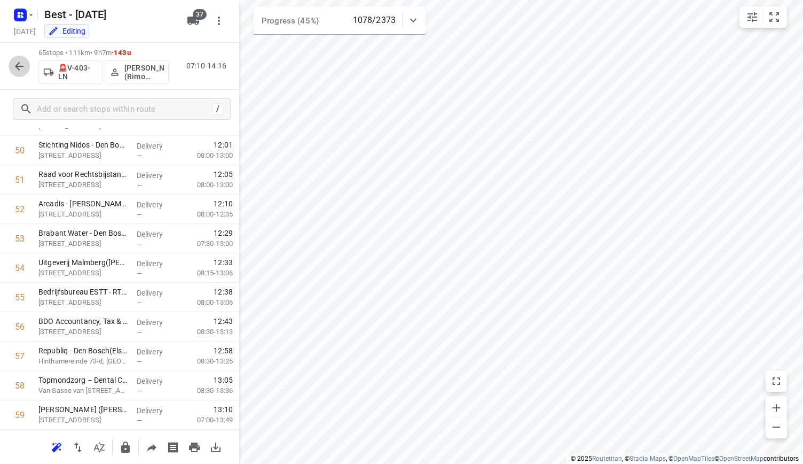
click at [16, 66] on icon "button" at bounding box center [19, 66] width 9 height 9
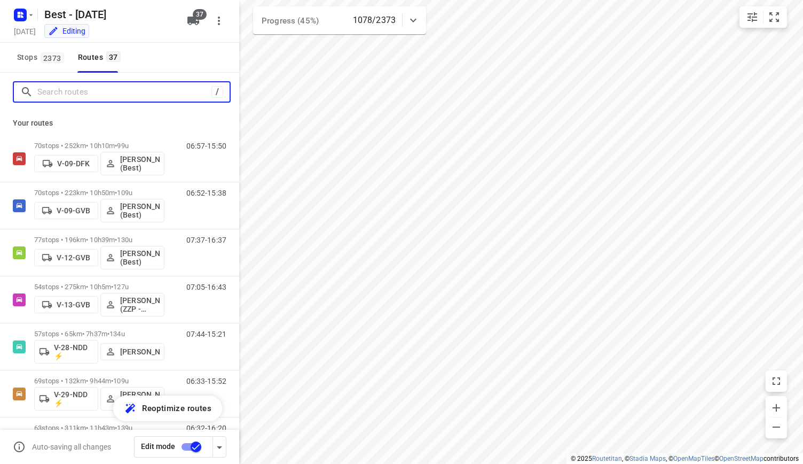
click at [95, 93] on input "Search routes" at bounding box center [124, 92] width 174 height 17
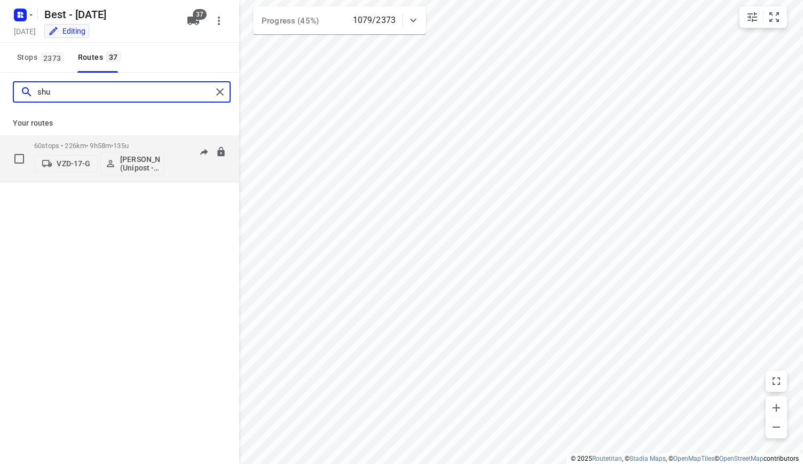
type input "shu"
click at [160, 145] on p "60 stops • 226km • 9h58m • 135u" at bounding box center [99, 146] width 130 height 8
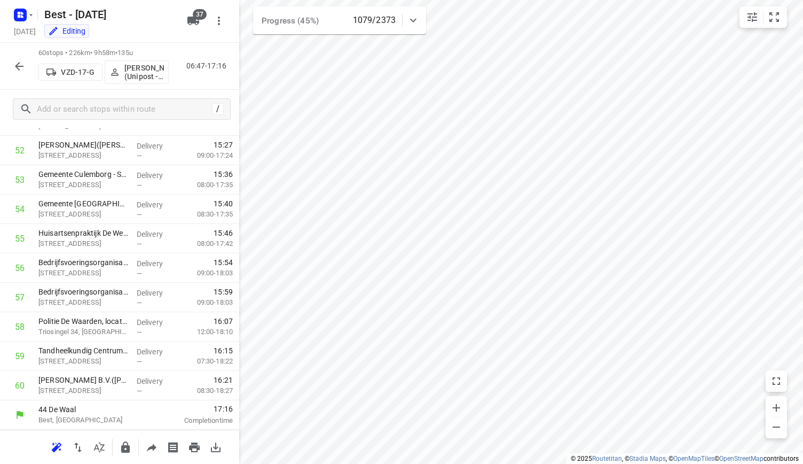
scroll to position [1522, 0]
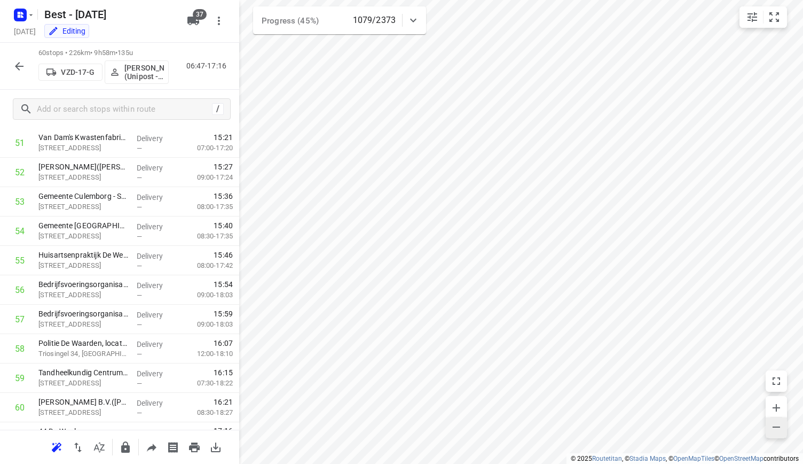
click at [774, 427] on icon "button" at bounding box center [776, 426] width 13 height 13
click at [13, 69] on icon "button" at bounding box center [19, 66] width 13 height 13
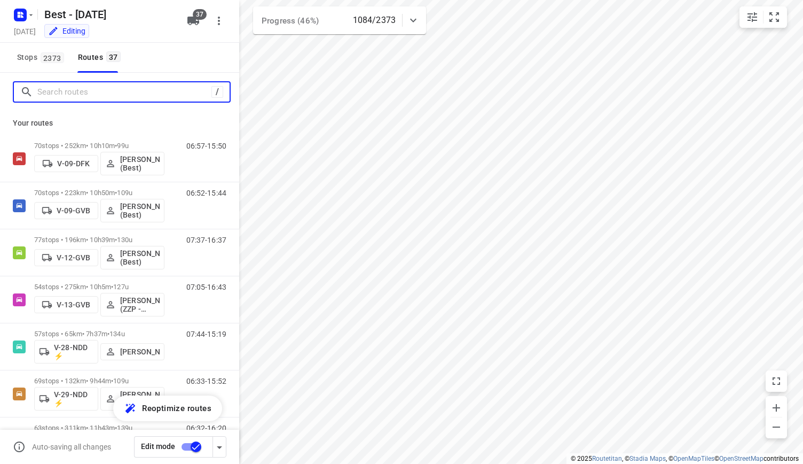
click at [87, 92] on input "Search routes" at bounding box center [124, 92] width 174 height 17
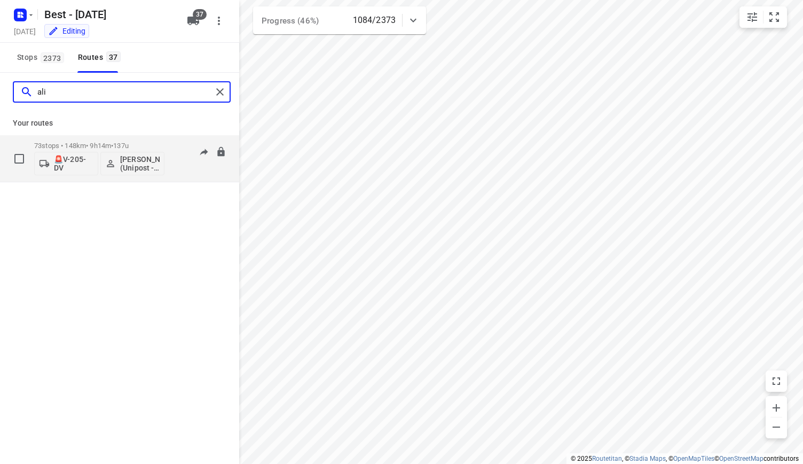
type input "ali"
click at [113, 146] on span "•" at bounding box center [112, 146] width 2 height 8
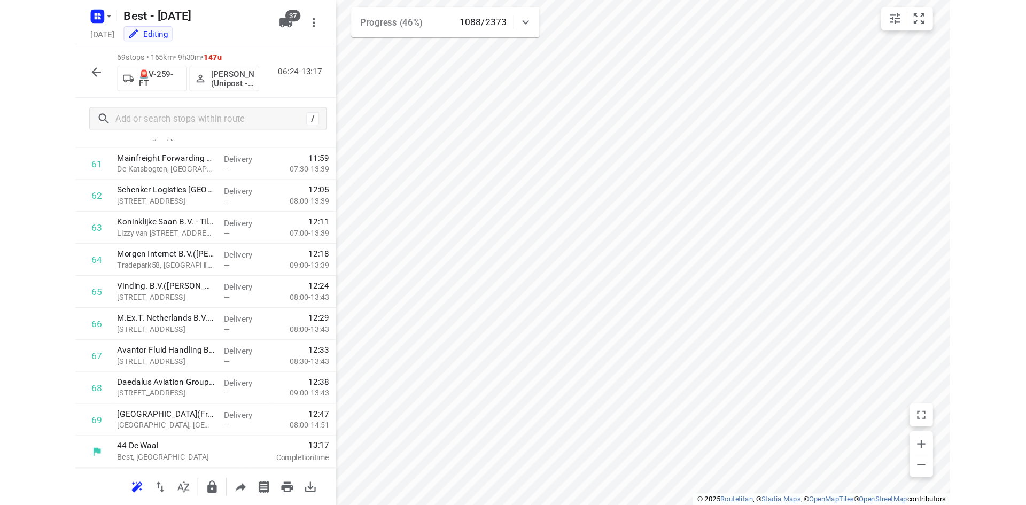
scroll to position [1765, 0]
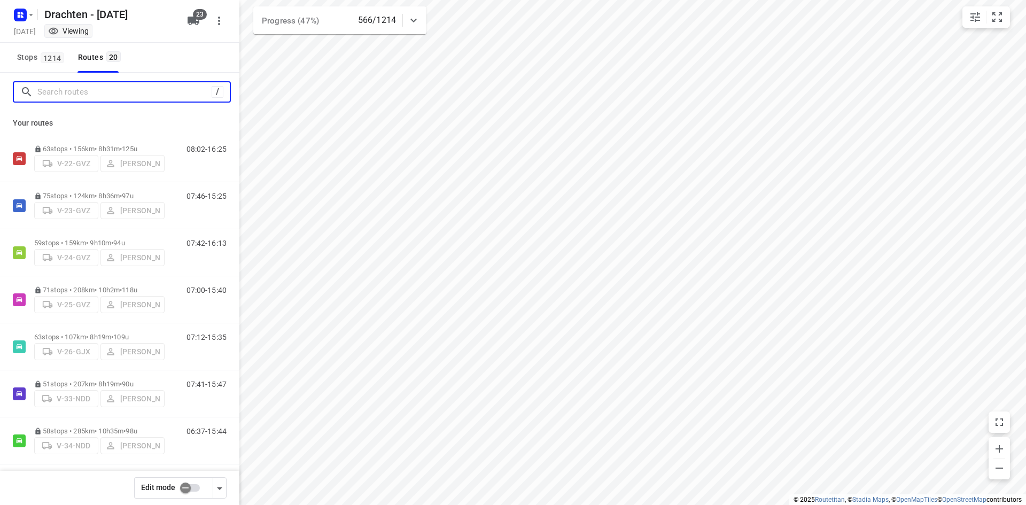
click at [62, 91] on input "Search routes" at bounding box center [124, 92] width 174 height 17
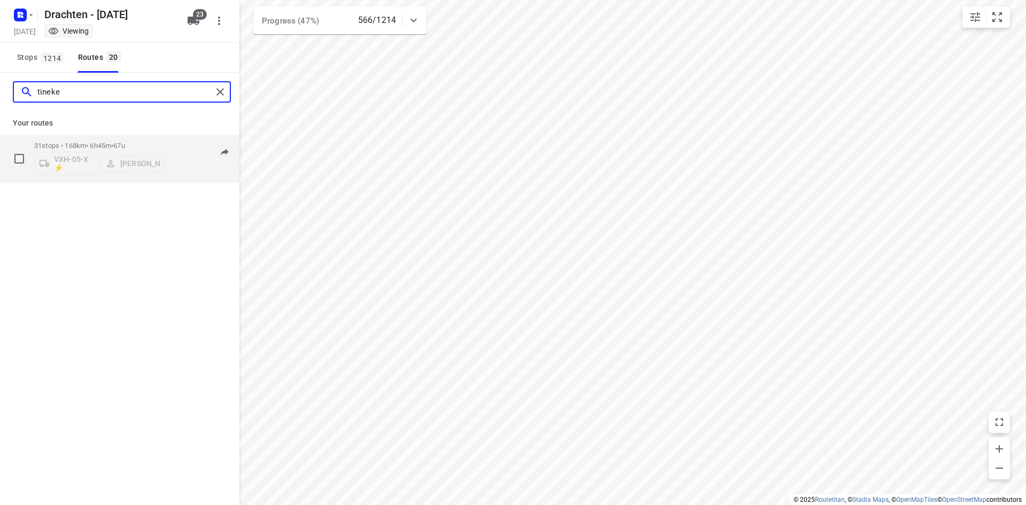
type input "tineke"
click at [103, 140] on div "31 stops • 168km • 6h45m • 67u VXH-05-X ⚡ Tineke Scholten" at bounding box center [99, 158] width 130 height 44
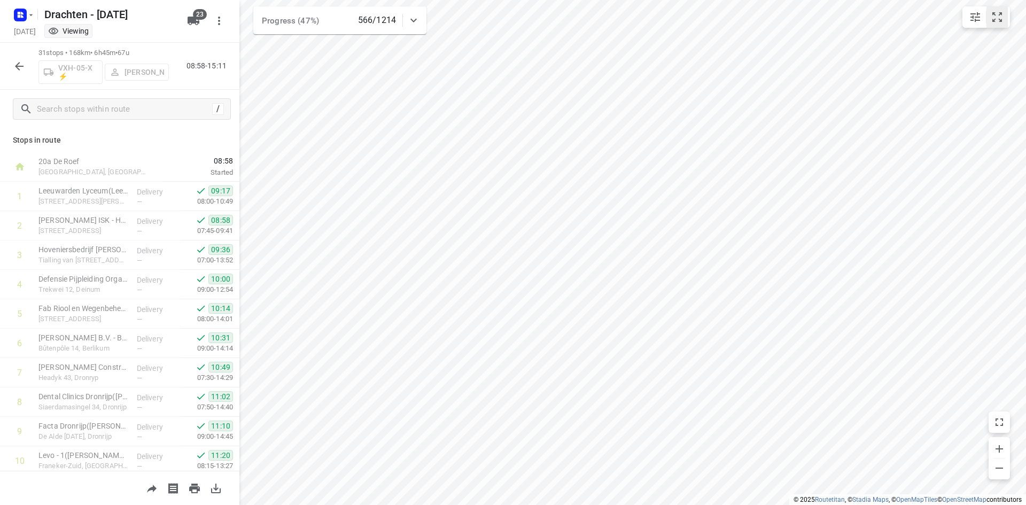
click at [1000, 22] on icon "small contained button group" at bounding box center [997, 17] width 10 height 10
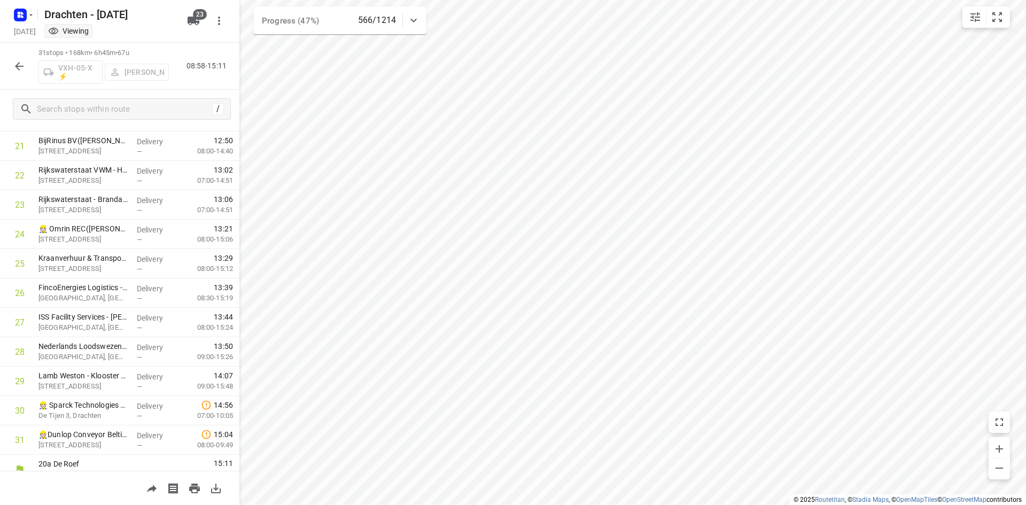
scroll to position [651, 0]
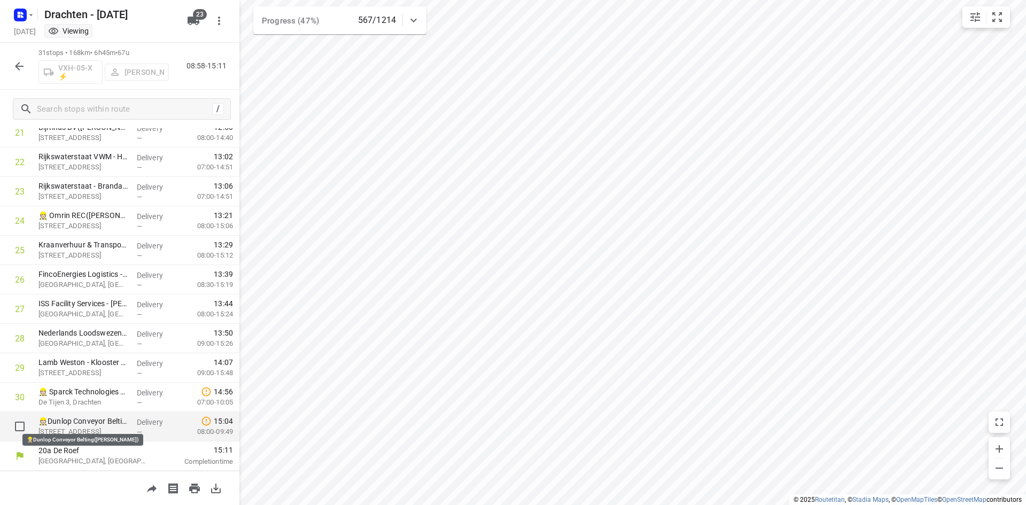
click at [99, 422] on p "👷🏻Dunlop Conveyor Belting(Simone De groot)" at bounding box center [83, 421] width 90 height 11
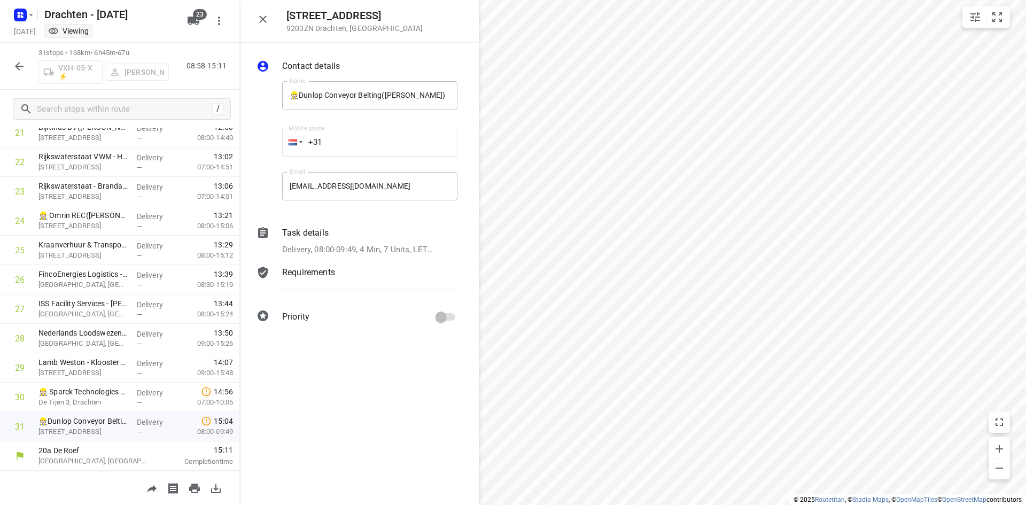
click at [342, 253] on p "Delivery, 08:00-09:49, 4 Min, 7 Units, LET OP! PAKBONNEN TOEVOEGEN AAN FB'S" at bounding box center [358, 250] width 152 height 12
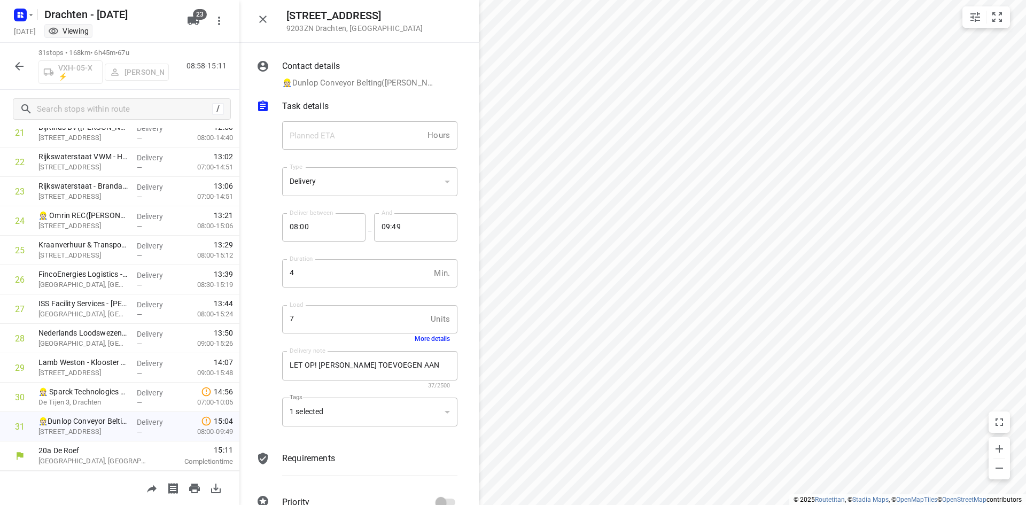
click at [430, 337] on button "More details" at bounding box center [431, 338] width 35 height 7
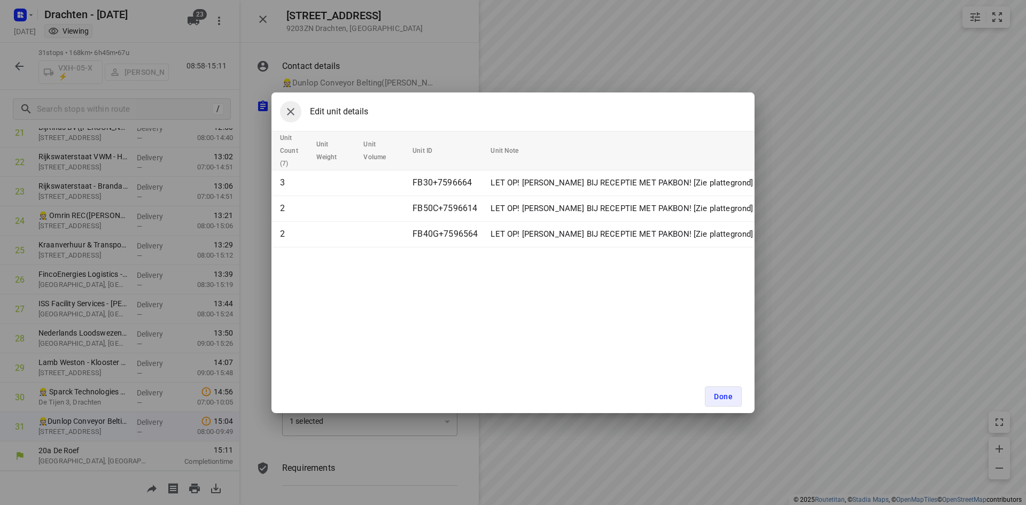
click at [287, 113] on icon "button" at bounding box center [290, 111] width 13 height 13
